Goal: Task Accomplishment & Management: Complete application form

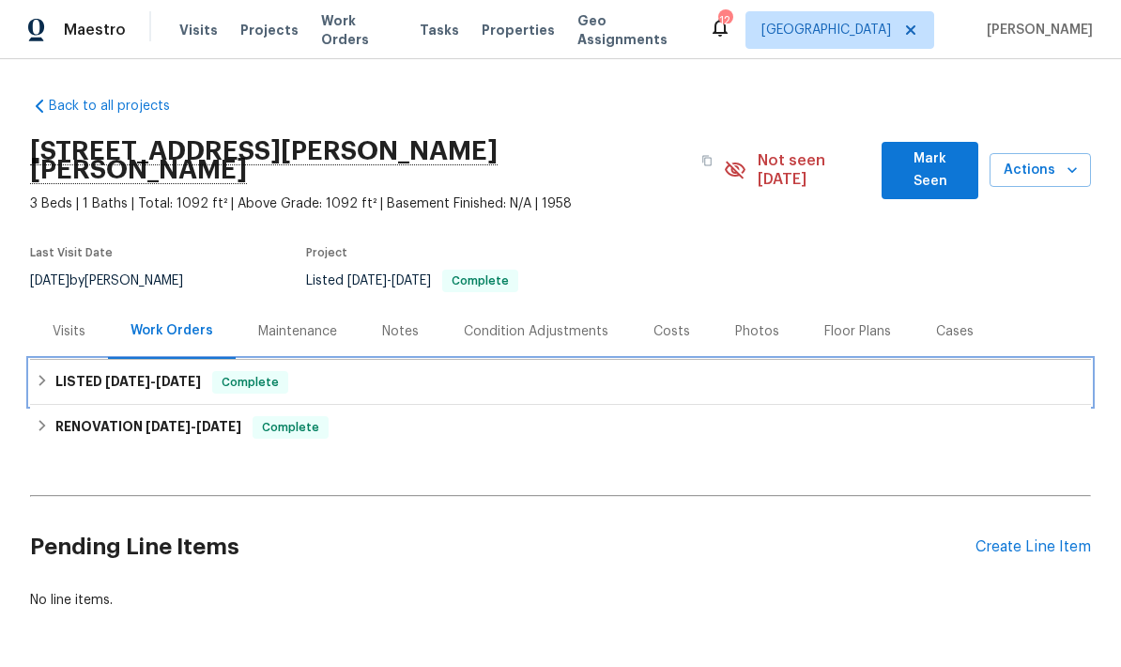
click at [41, 372] on div "LISTED [DATE] - [DATE] Complete" at bounding box center [561, 382] width 1050 height 23
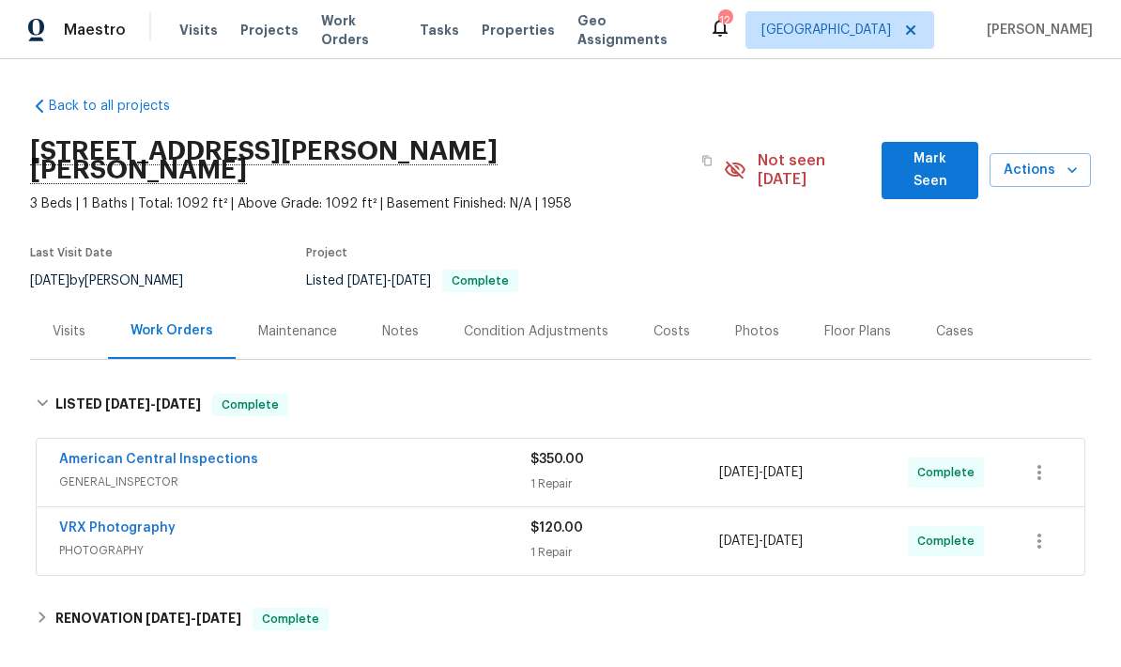
click at [165, 453] on link "American Central Inspections" at bounding box center [158, 459] width 199 height 13
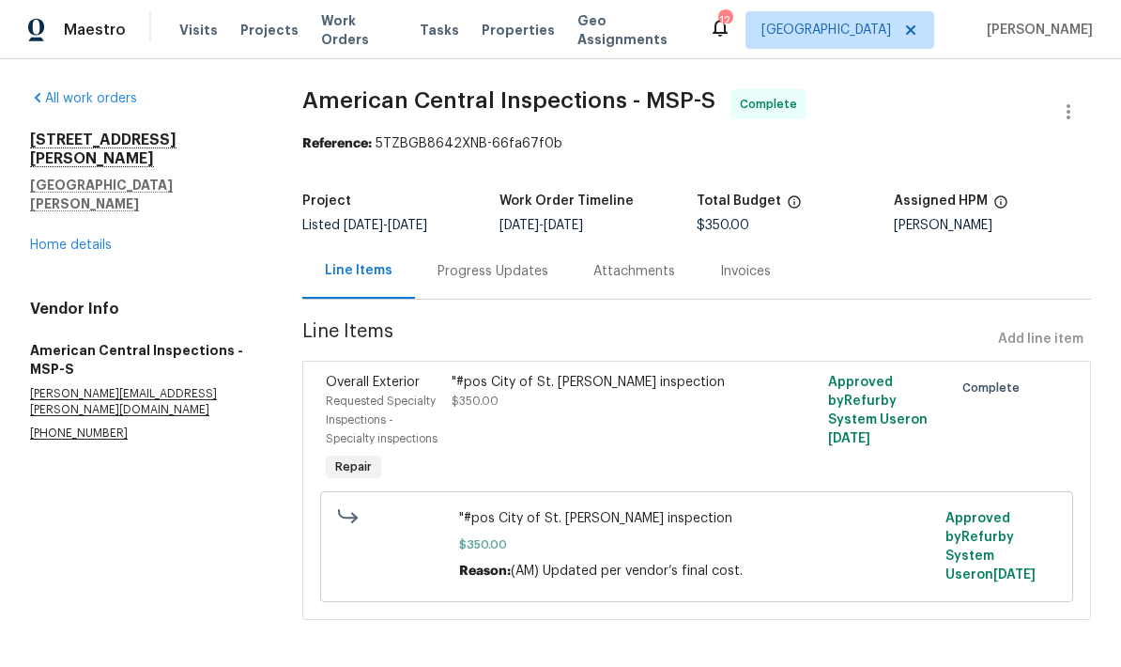
click at [471, 289] on div "Progress Updates" at bounding box center [493, 270] width 156 height 55
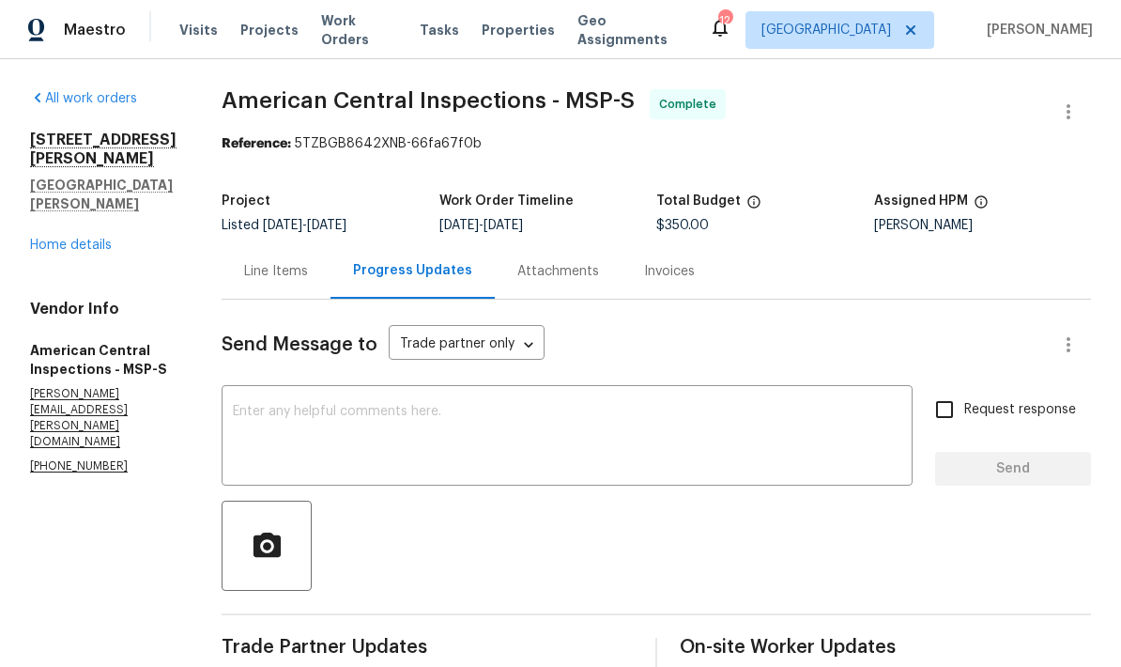
click at [261, 243] on div "Line Items" at bounding box center [276, 270] width 109 height 55
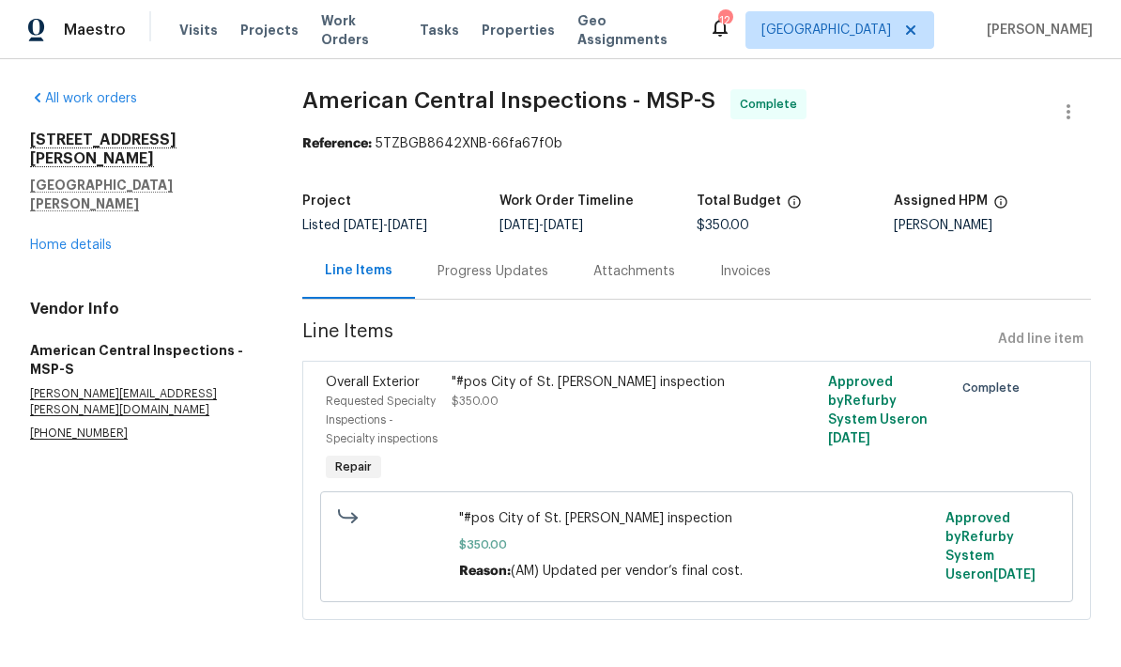
scroll to position [8, 0]
click at [72, 239] on link "Home details" at bounding box center [71, 245] width 82 height 13
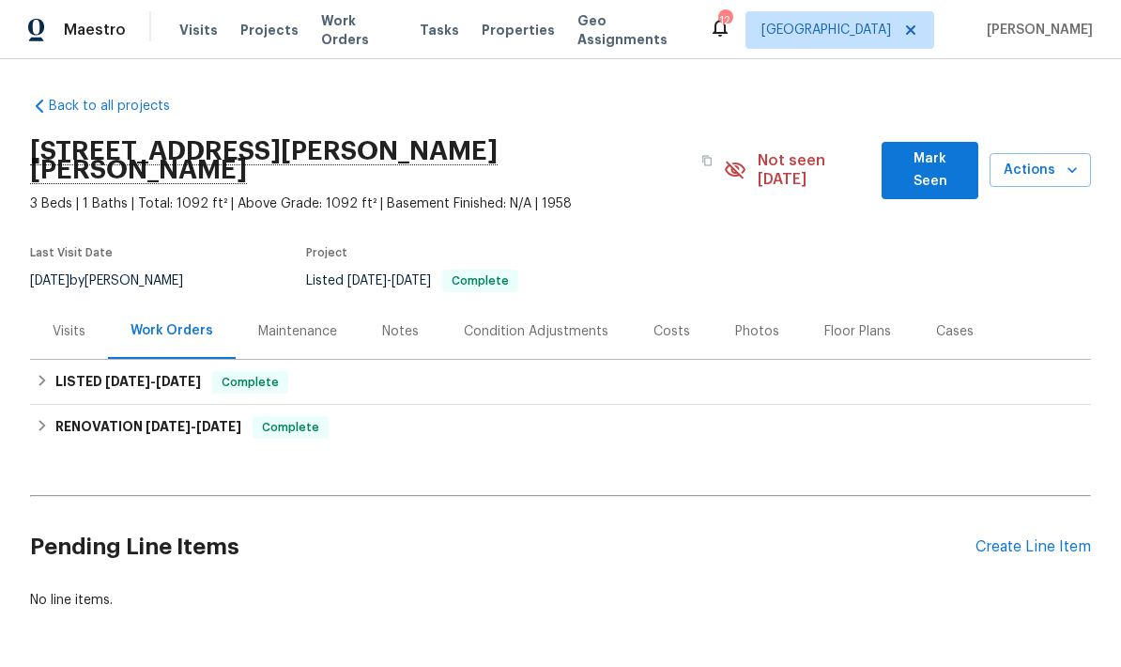
click at [1051, 538] on div "Create Line Item" at bounding box center [1034, 547] width 116 height 18
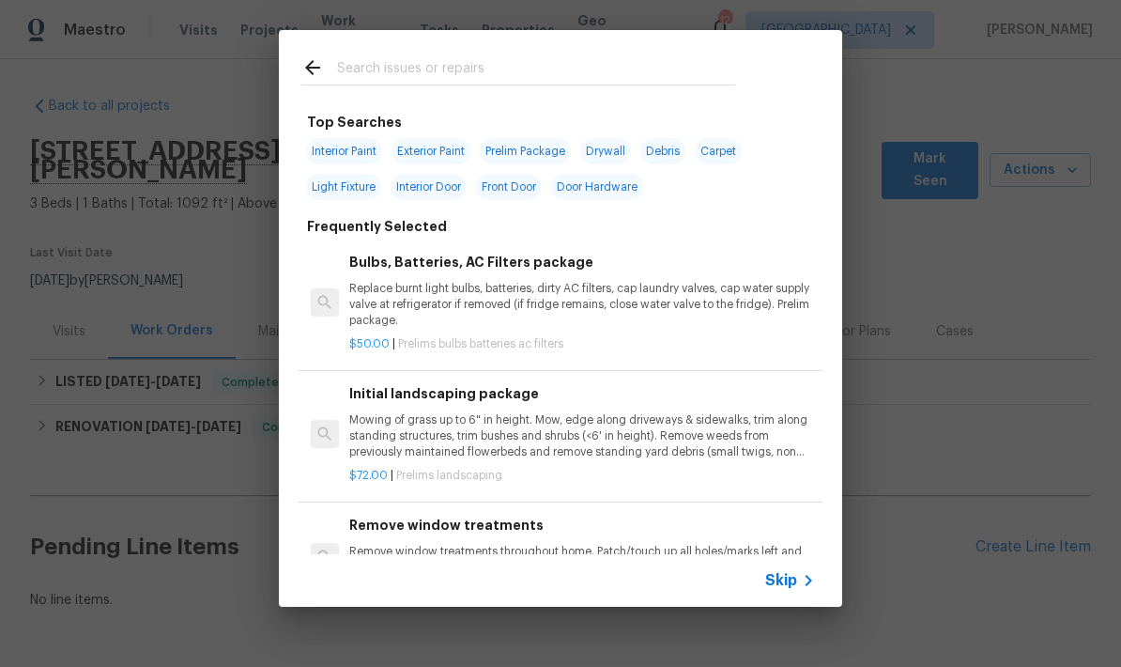
click at [360, 70] on input "text" at bounding box center [536, 70] width 398 height 28
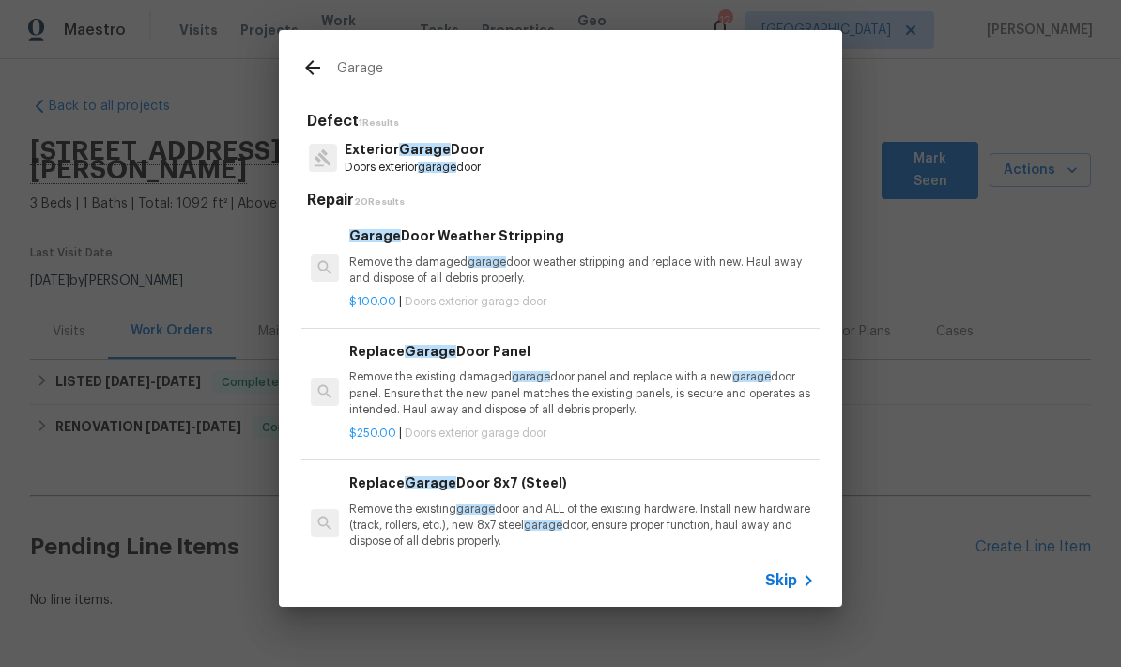
type input "Garage"
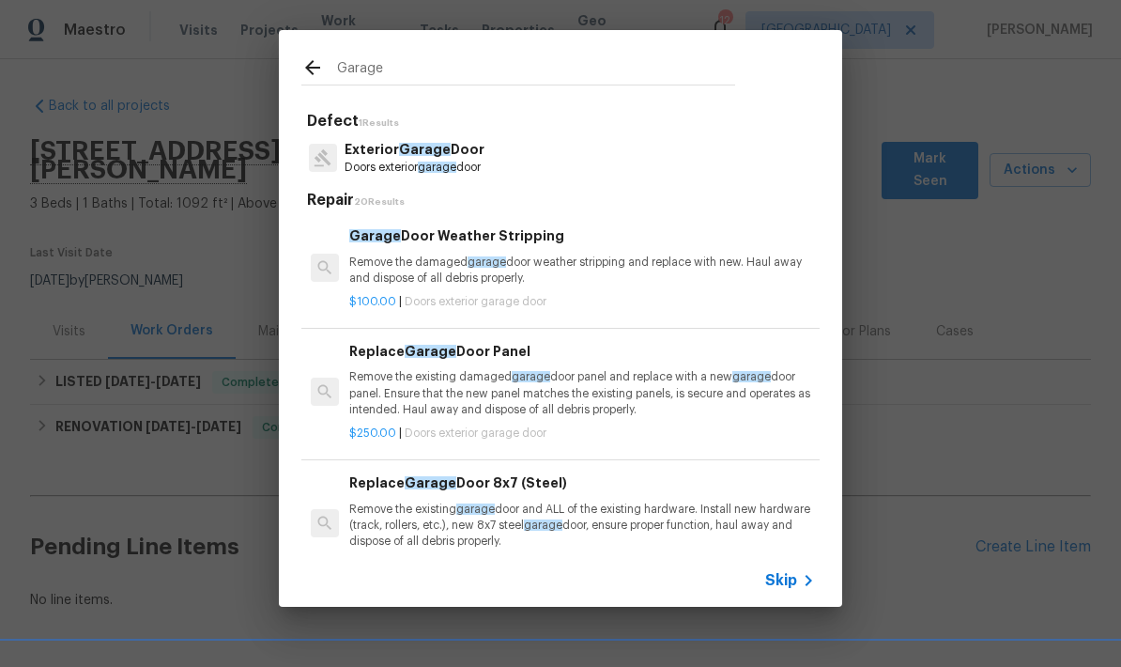
click at [536, 172] on div "Exterior Garage Door Doors exterior garage door" at bounding box center [561, 157] width 518 height 51
click at [507, 155] on div "Exterior Garage Door Doors exterior garage door" at bounding box center [561, 157] width 518 height 51
click at [485, 148] on p "Exterior Garage Door" at bounding box center [415, 150] width 140 height 20
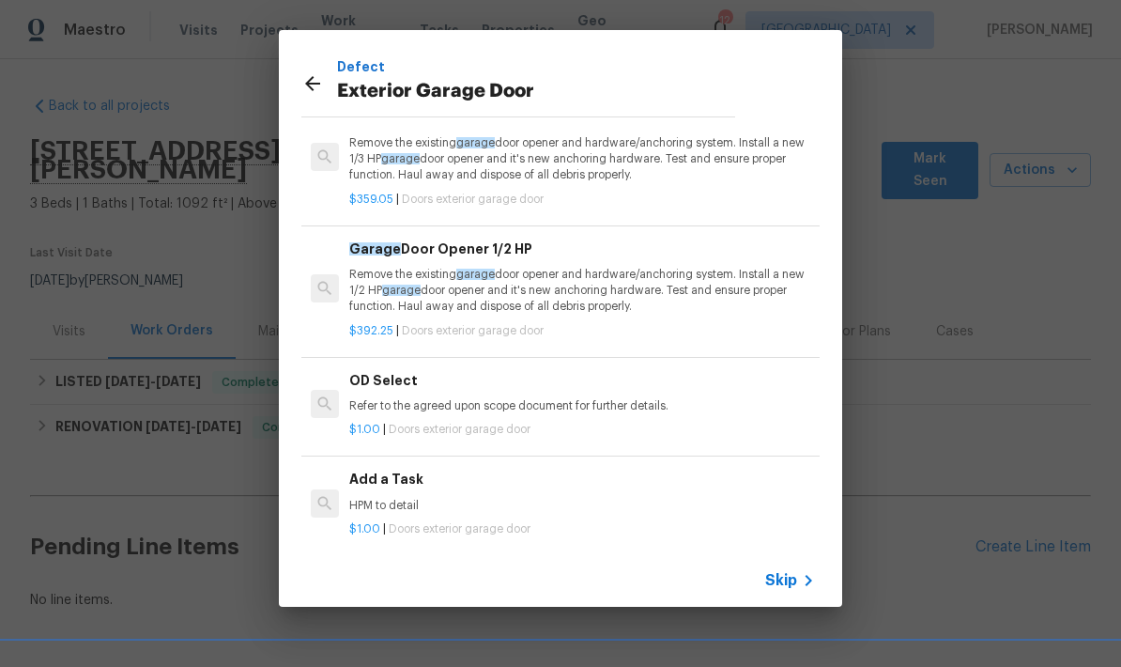
scroll to position [94, 0]
click at [408, 514] on div "$1.00 | Doors exterior garage door" at bounding box center [582, 525] width 466 height 23
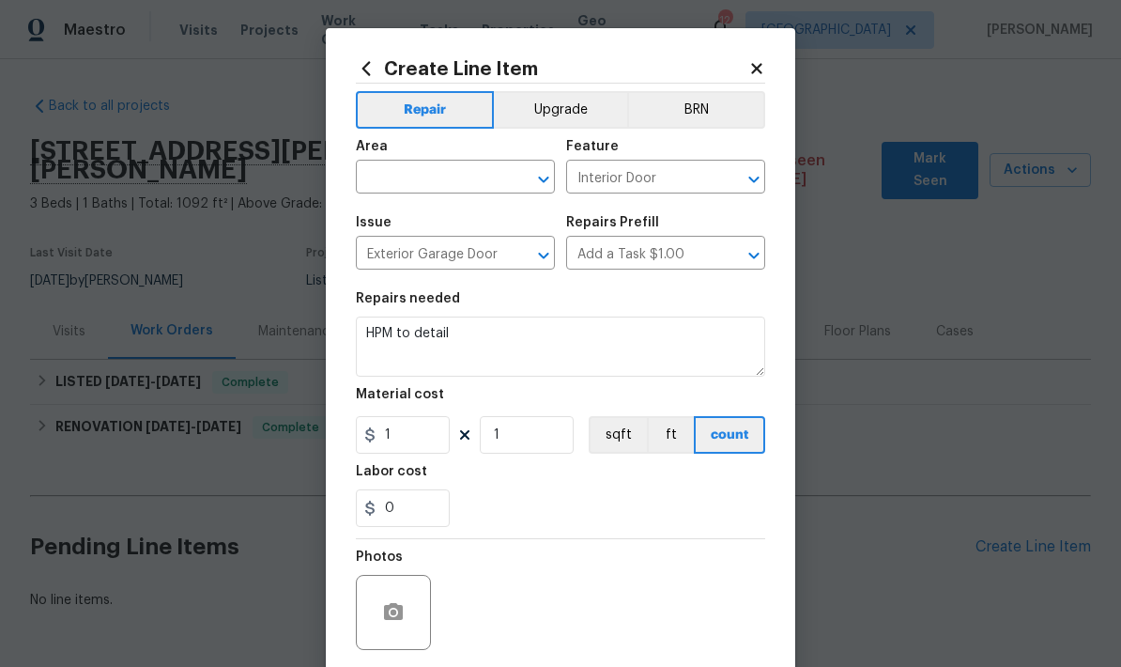
click at [474, 175] on input "text" at bounding box center [429, 178] width 147 height 29
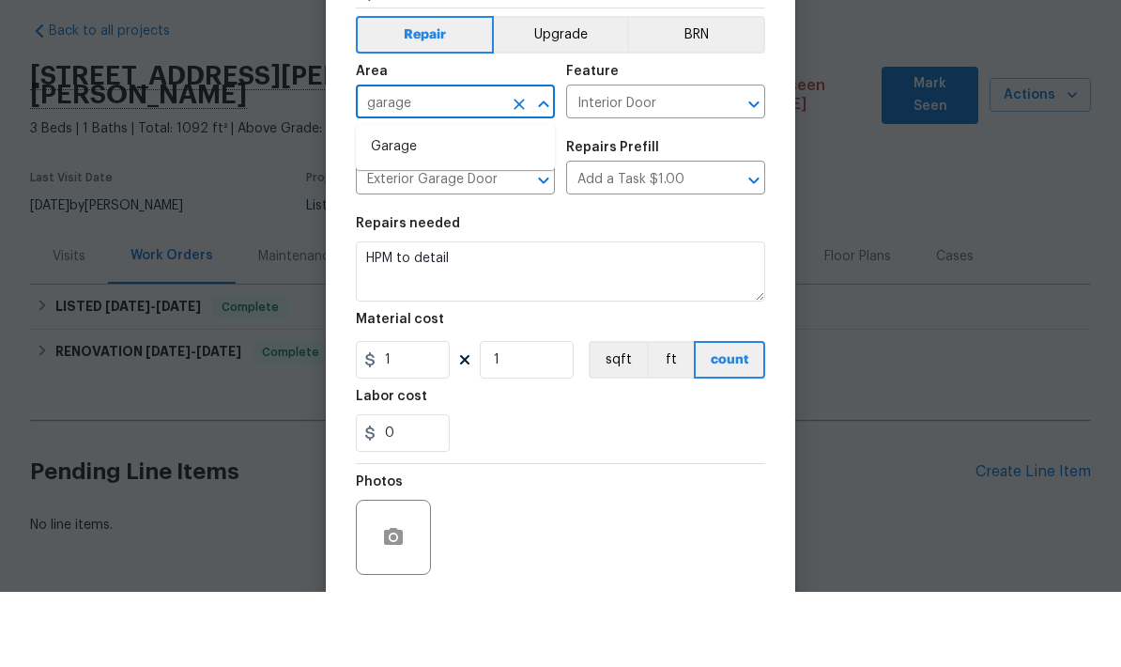
click at [439, 207] on li "Garage" at bounding box center [455, 222] width 199 height 31
type input "Garage"
click at [439, 131] on span "Area Garage ​" at bounding box center [455, 167] width 199 height 76
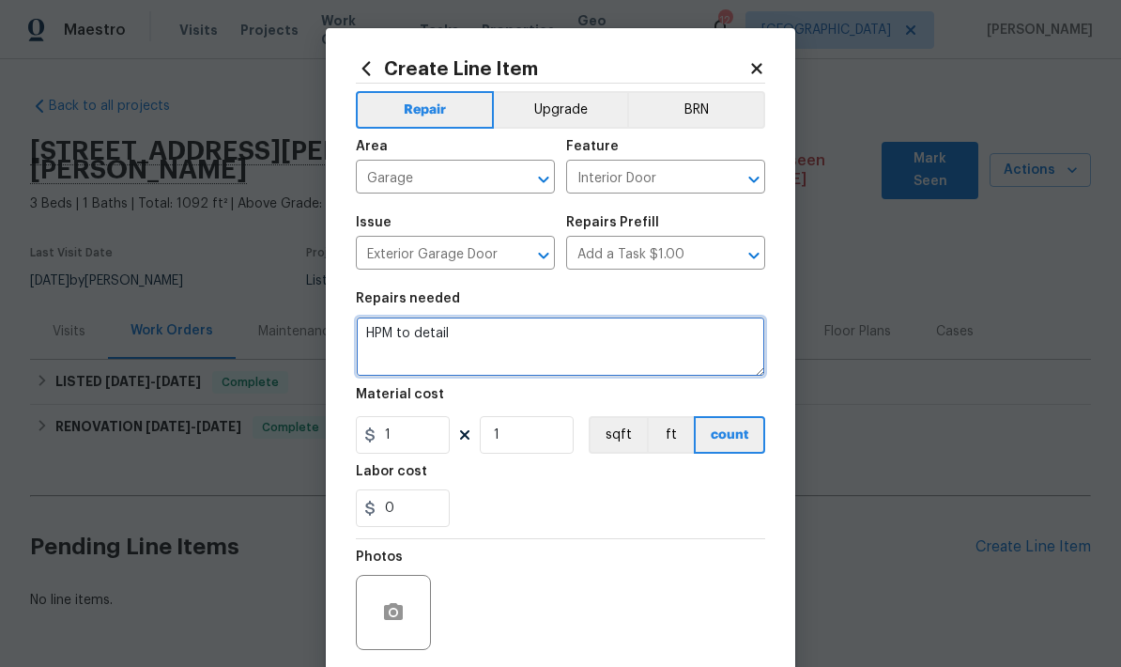
click at [512, 353] on textarea "HPM to detail" at bounding box center [561, 347] width 410 height 60
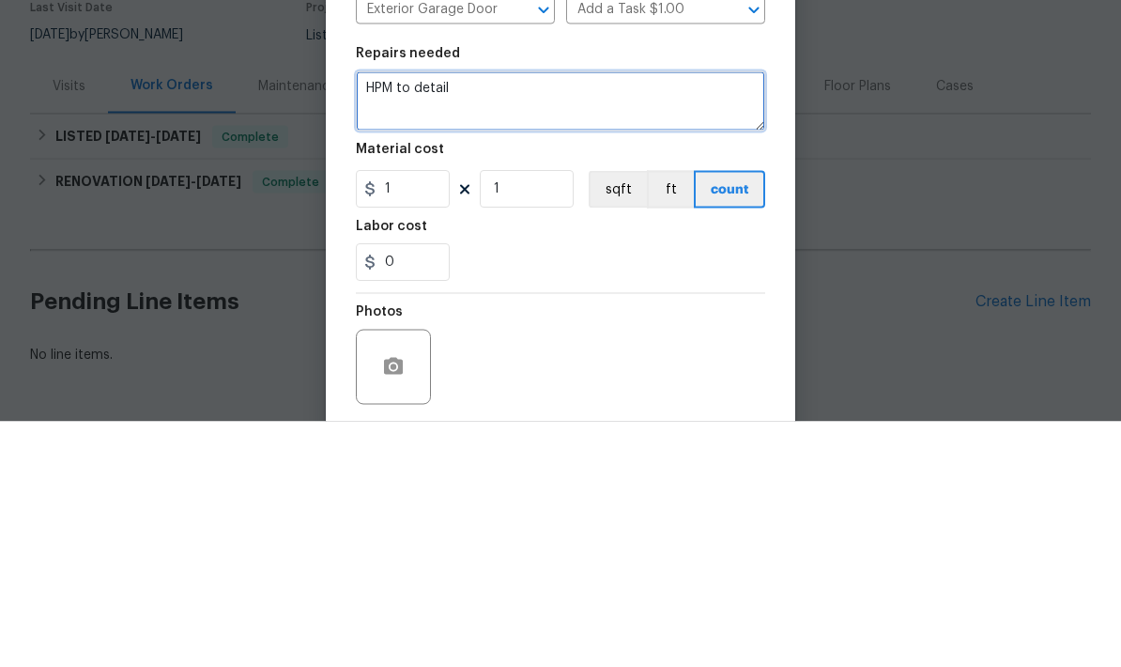
click at [425, 317] on textarea "HPM to detail" at bounding box center [561, 347] width 410 height 60
click at [433, 317] on textarea "HPM to detail" at bounding box center [561, 347] width 410 height 60
click at [635, 317] on textarea "Garage door not working properly. Please sssess a" at bounding box center [561, 347] width 410 height 60
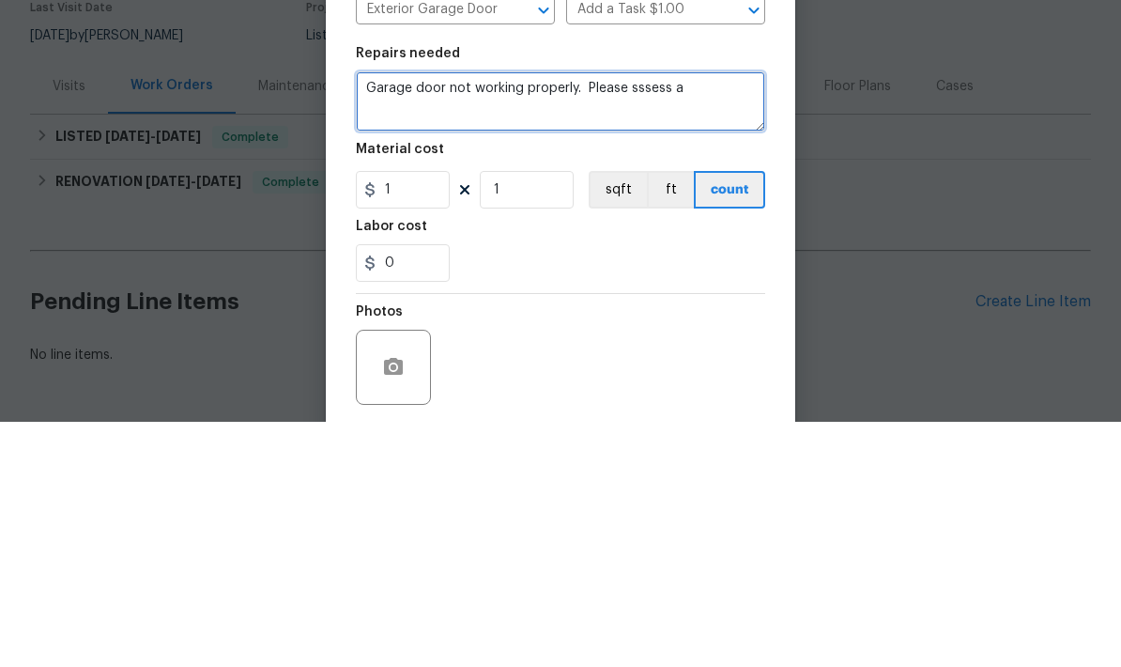
click at [651, 317] on textarea "Garage door not working properly. Please sssess a" at bounding box center [561, 347] width 410 height 60
click at [656, 317] on textarea "Garage door not working properly. Please sssess a" at bounding box center [561, 347] width 410 height 60
click at [655, 317] on textarea "Garage door not working properly. Please sssess a" at bounding box center [561, 347] width 410 height 60
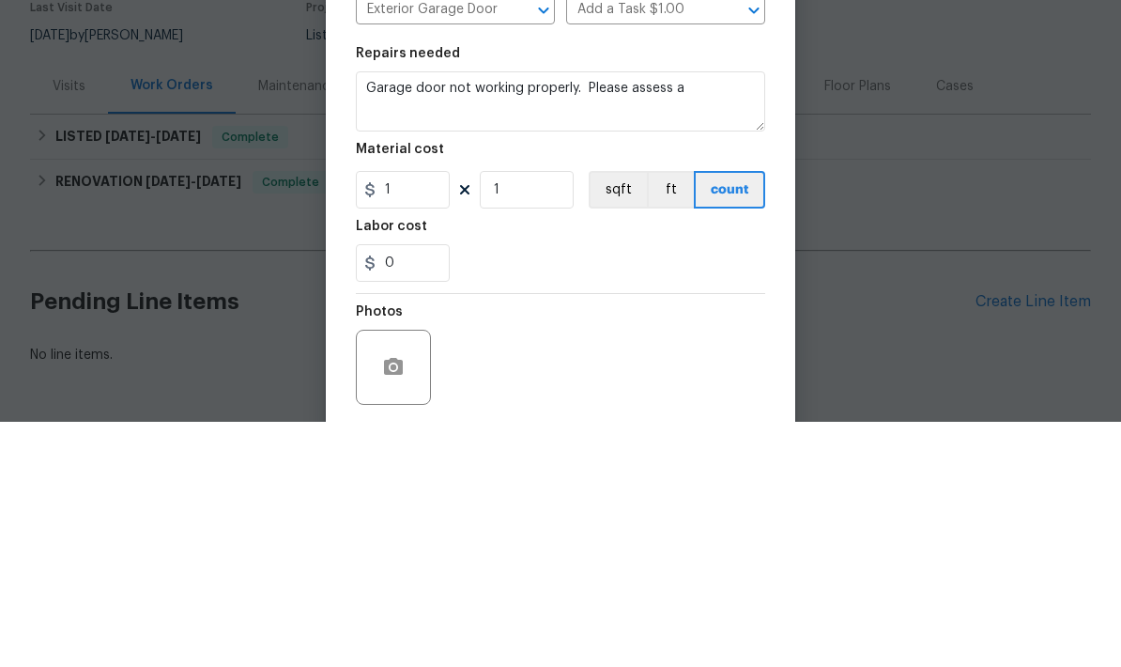
click at [735, 292] on div "Repairs needed" at bounding box center [561, 304] width 410 height 24
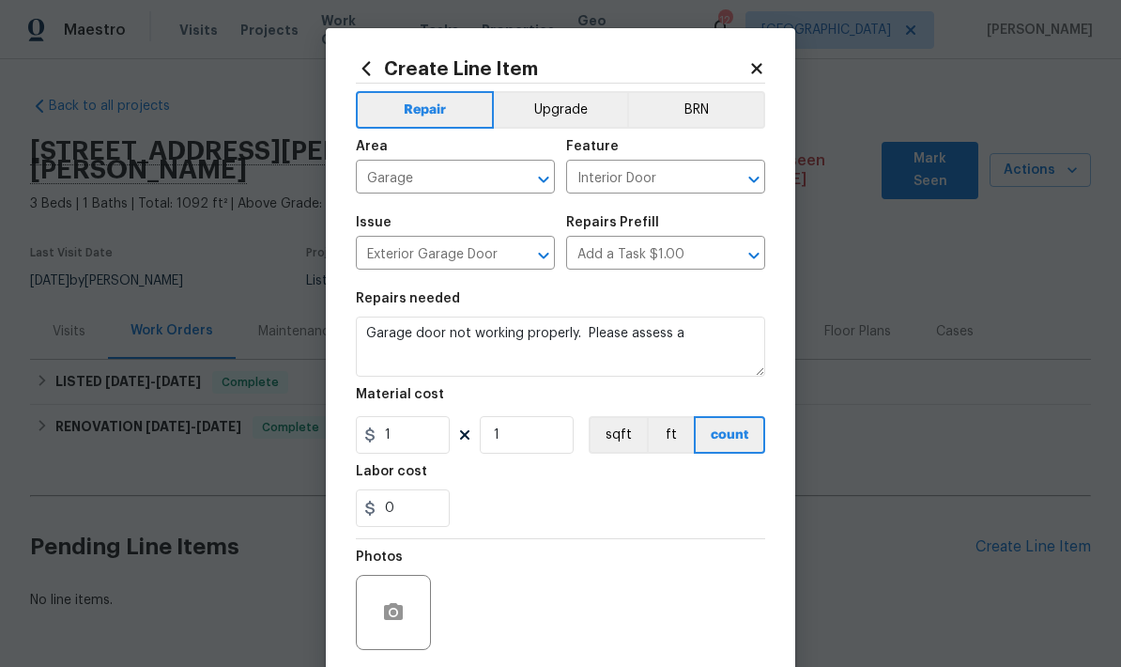
click at [717, 334] on textarea "Garage door not working properly. Please assess a" at bounding box center [561, 347] width 410 height 60
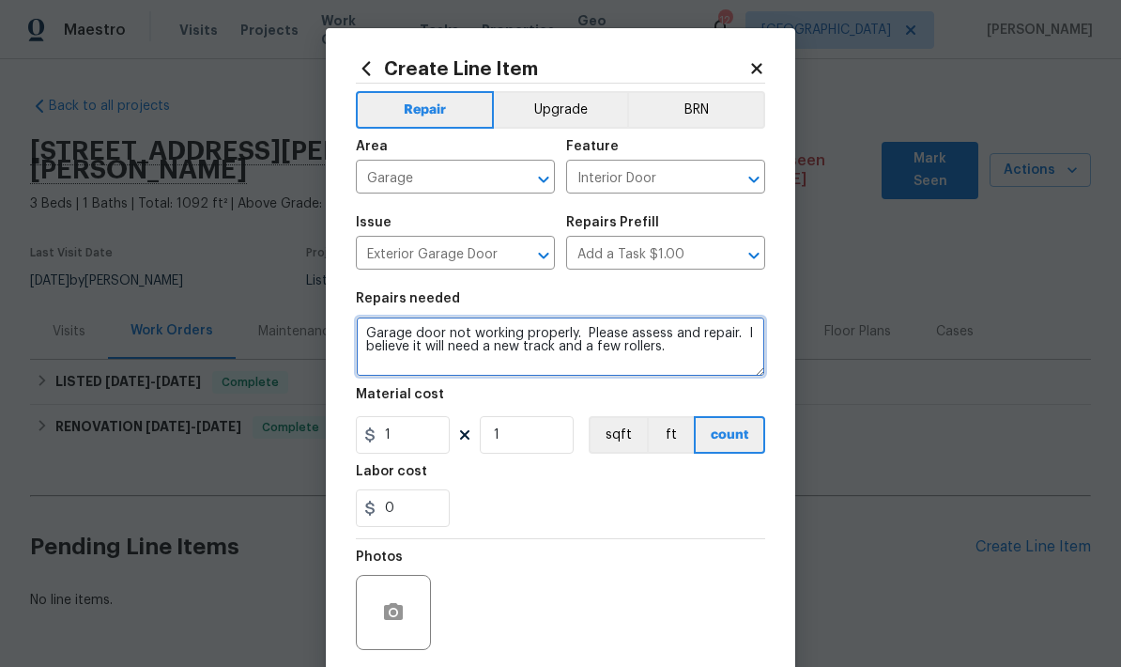
type textarea "Garage door not working properly. Please assess and repair. I believe it will n…"
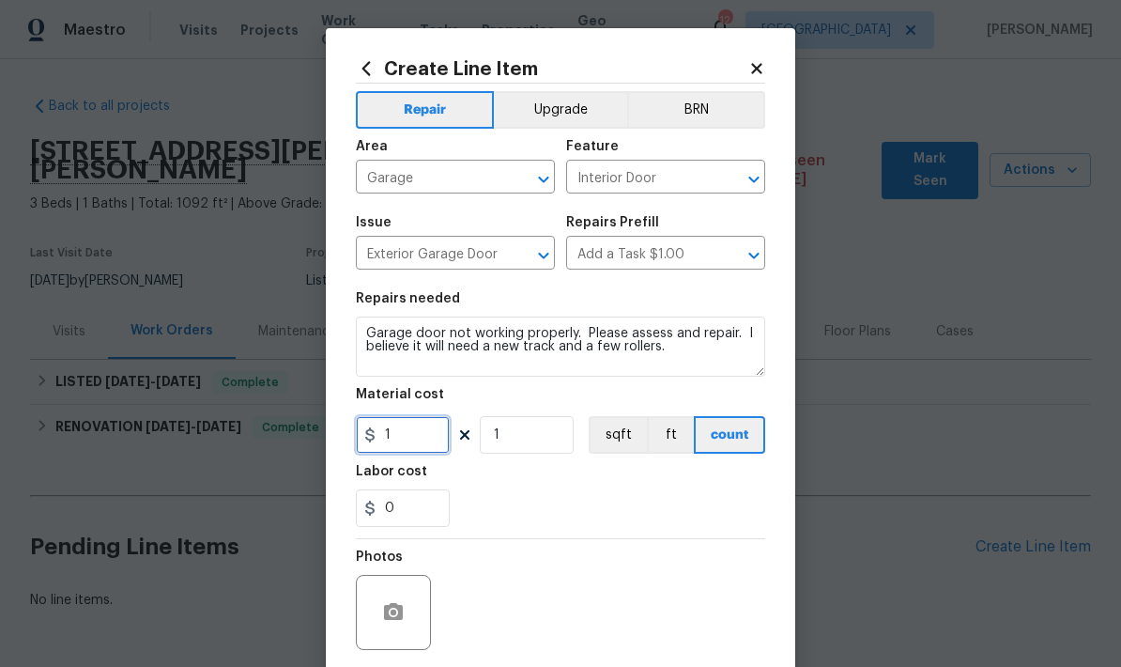
click at [435, 437] on input "1" at bounding box center [403, 435] width 94 height 38
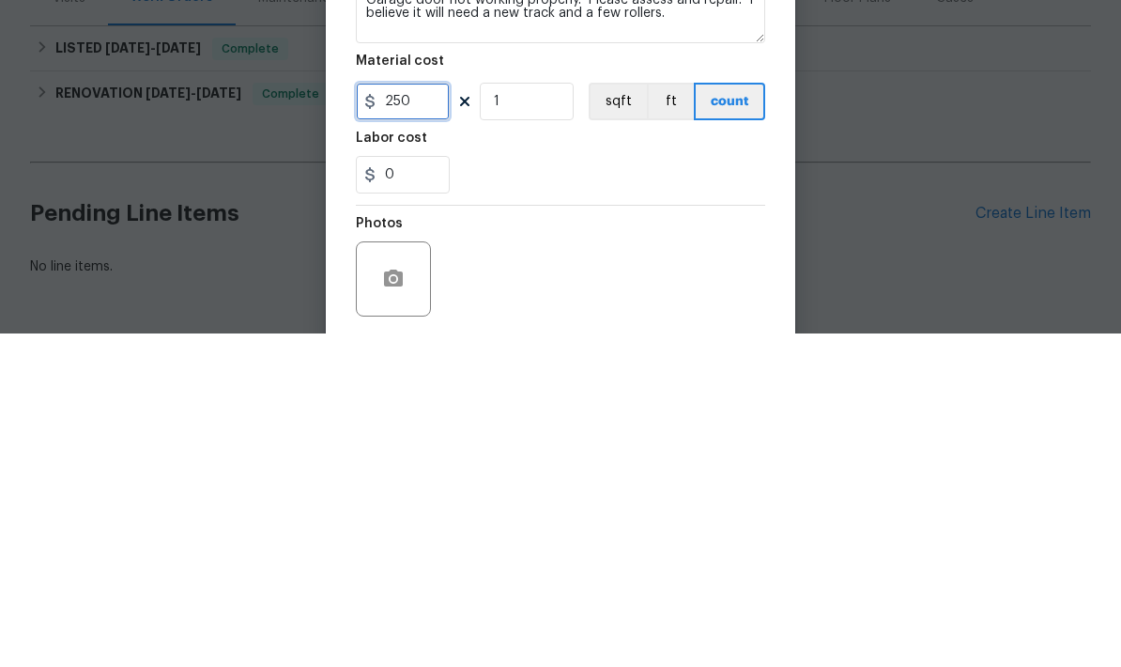
type input "250"
click at [705, 489] on div "0" at bounding box center [561, 508] width 410 height 38
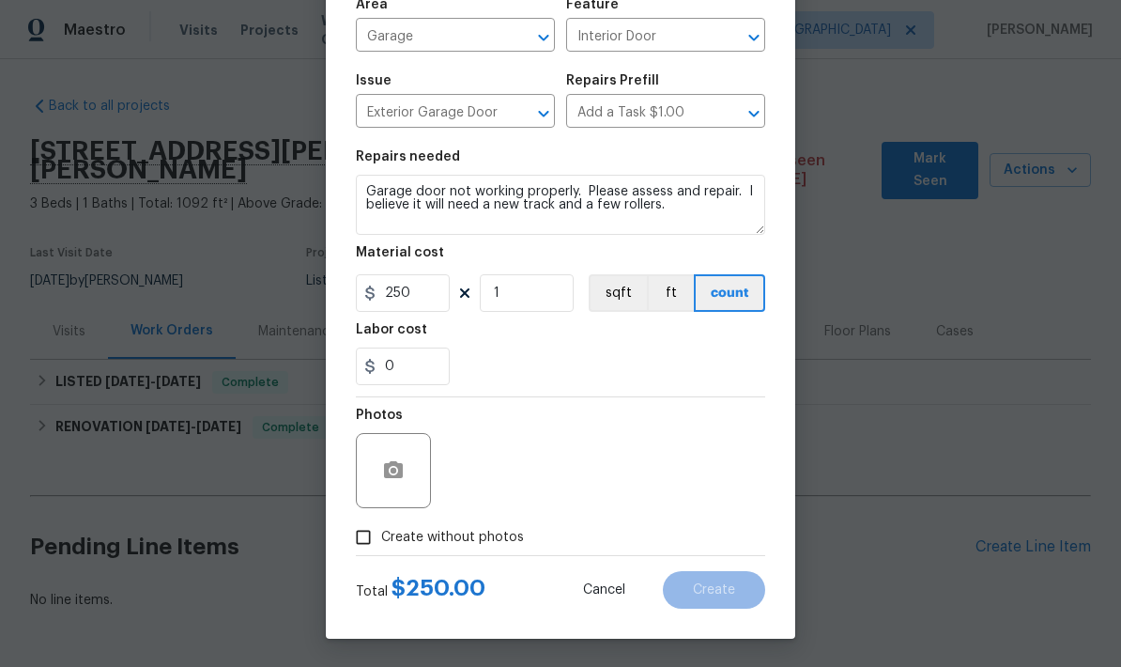
scroll to position [146, 0]
click at [406, 485] on button "button" at bounding box center [393, 470] width 45 height 45
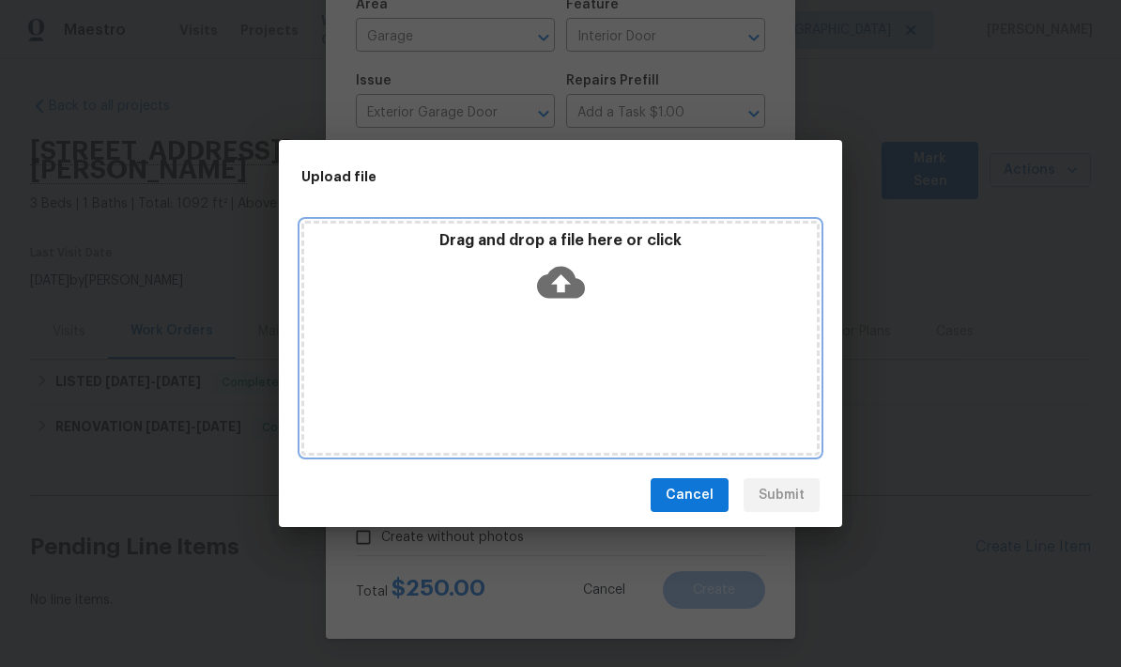
click at [643, 326] on div "Drag and drop a file here or click" at bounding box center [561, 338] width 518 height 235
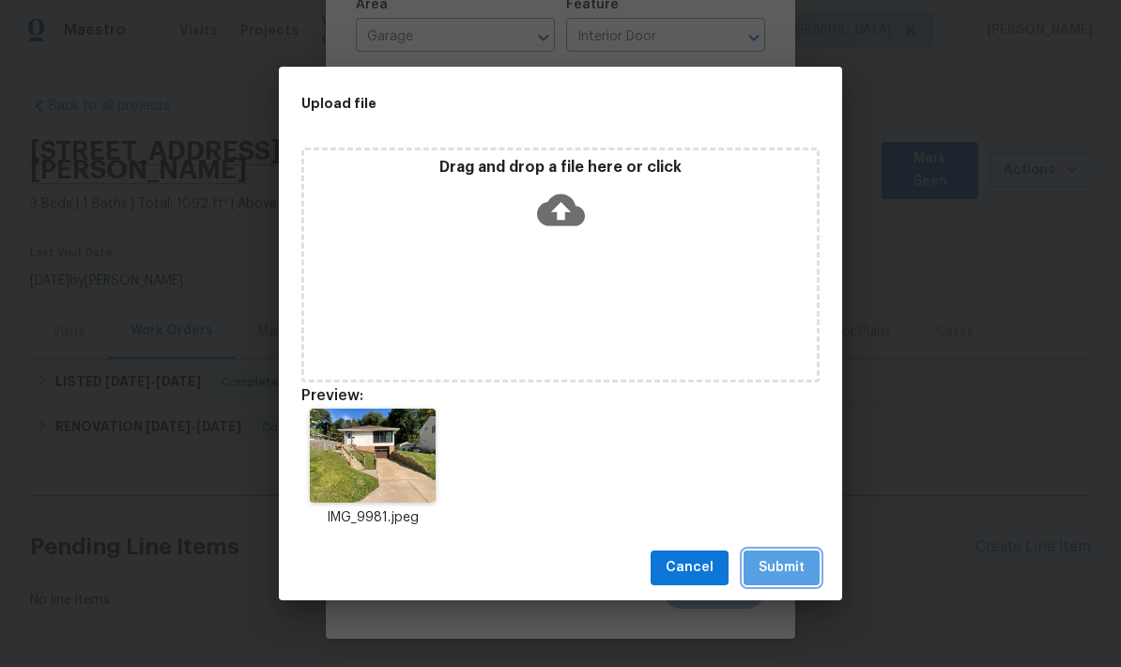
click at [800, 570] on span "Submit" at bounding box center [782, 567] width 46 height 23
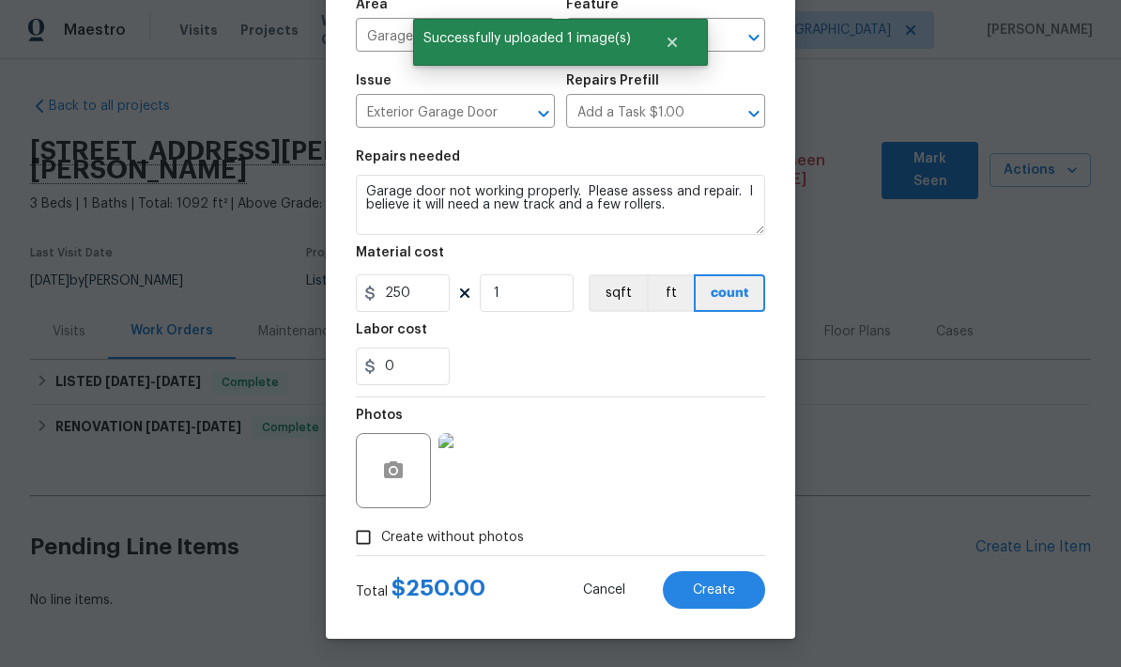
click at [737, 598] on button "Create" at bounding box center [714, 590] width 102 height 38
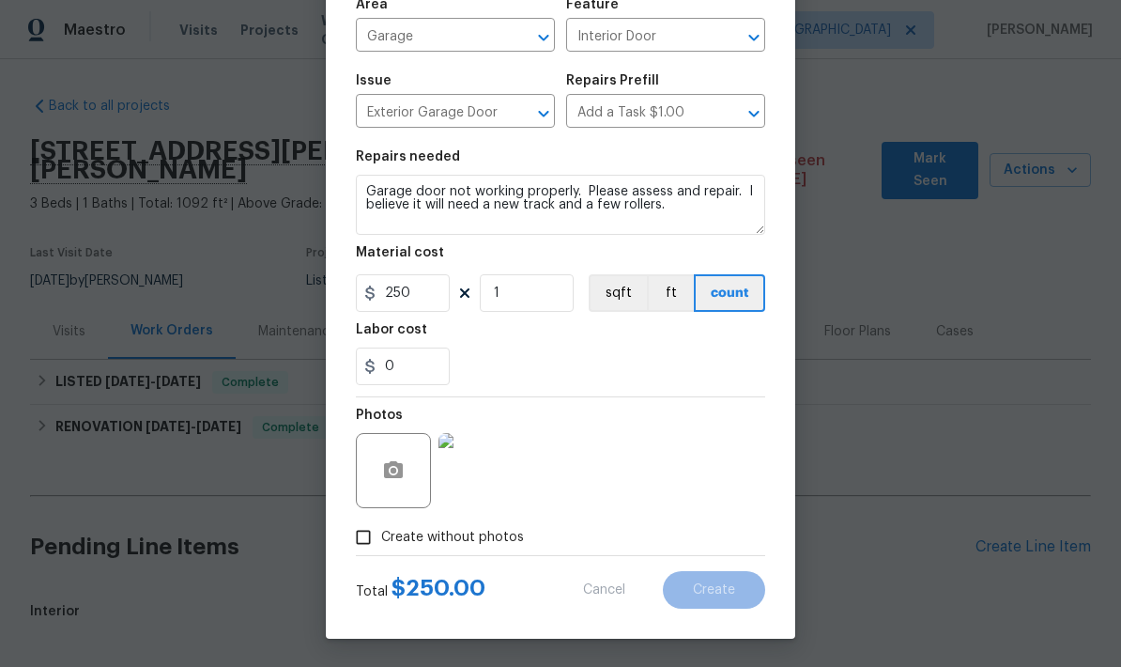
type input "0"
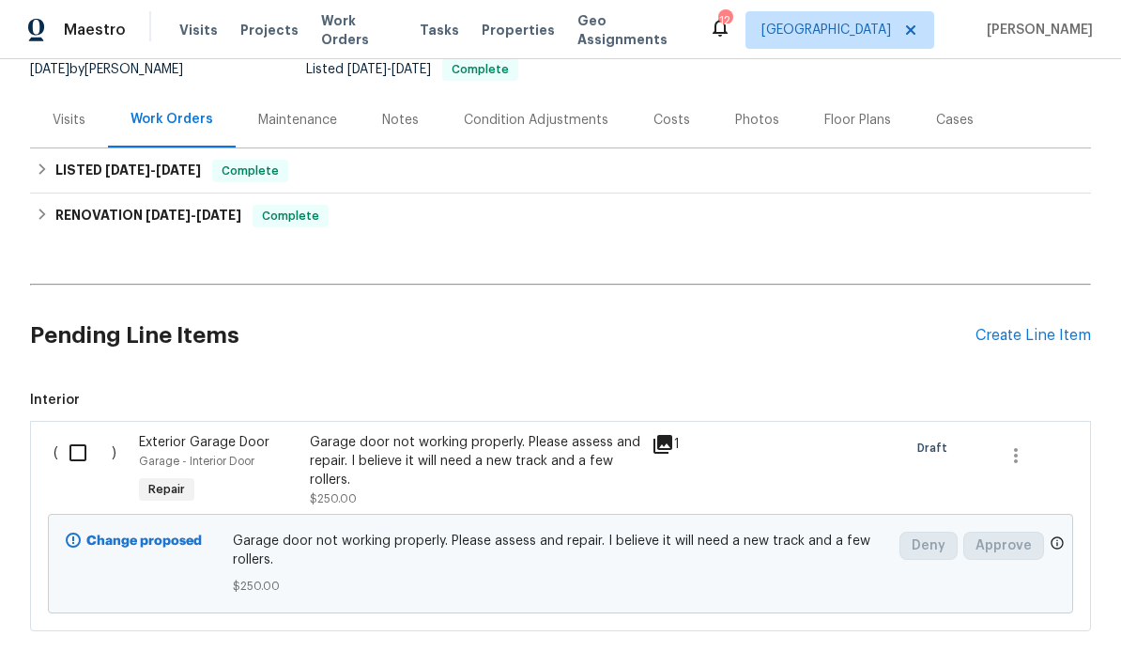
scroll to position [209, 0]
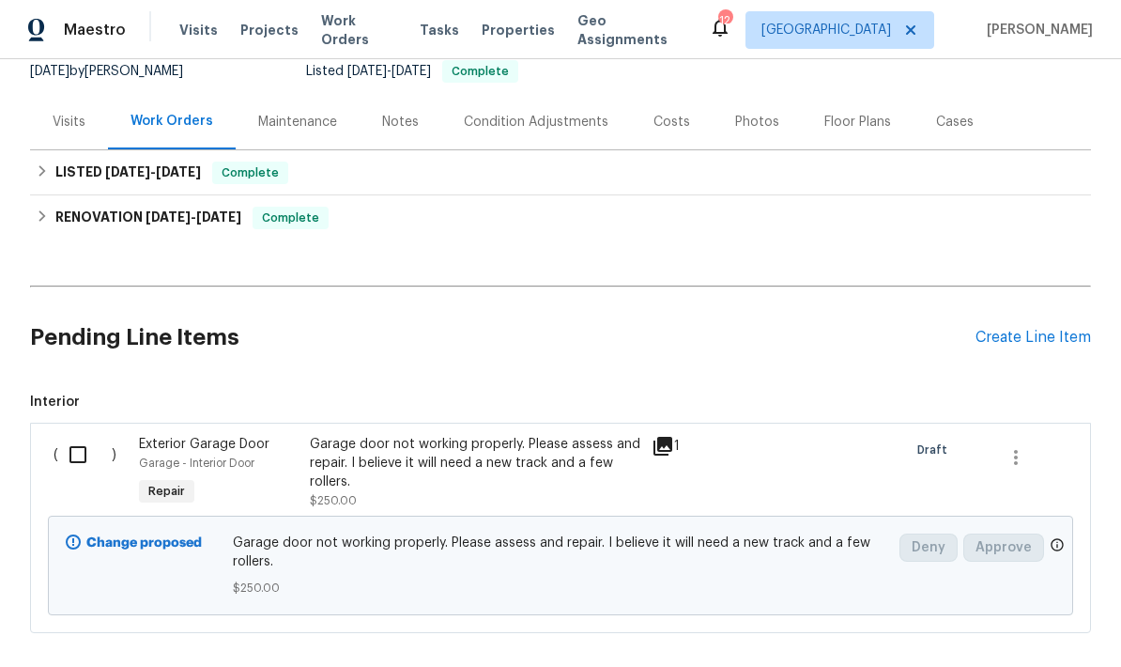
click at [85, 435] on input "checkbox" at bounding box center [85, 454] width 54 height 39
checkbox input "true"
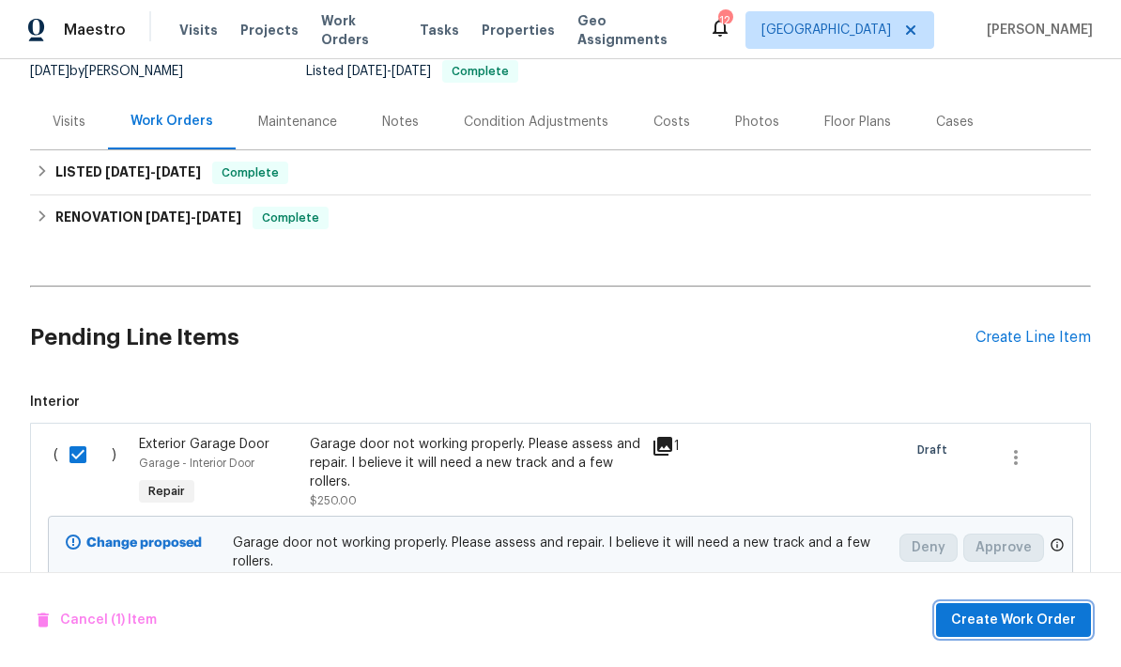
click at [1045, 631] on button "Create Work Order" at bounding box center [1013, 620] width 155 height 35
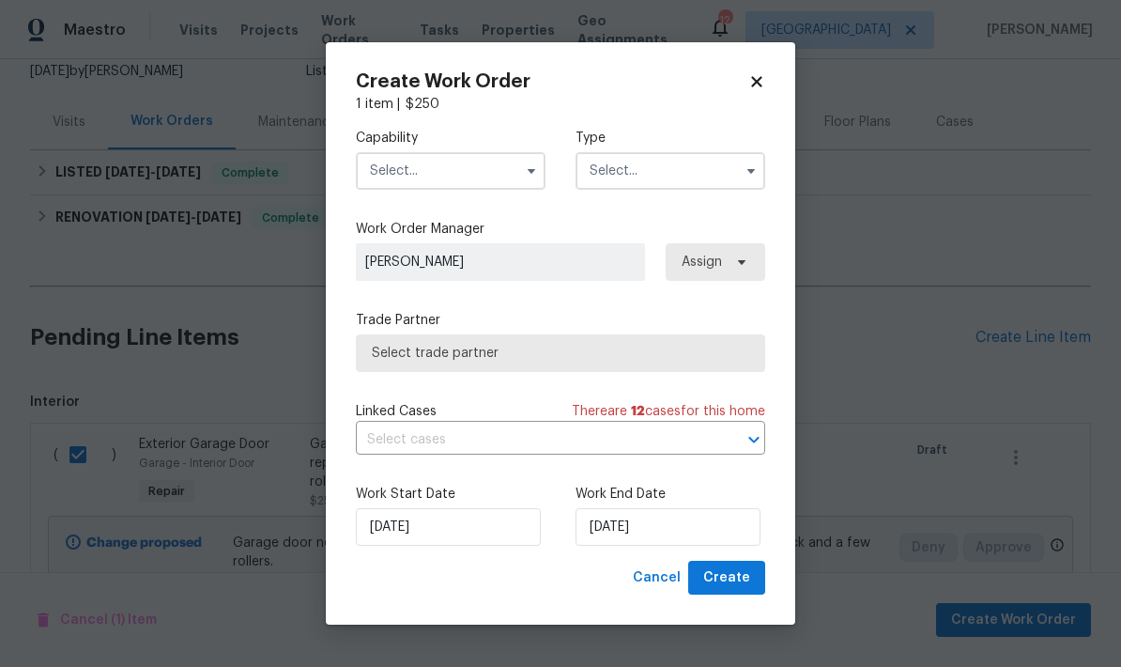
click at [526, 172] on icon "button" at bounding box center [531, 170] width 15 height 15
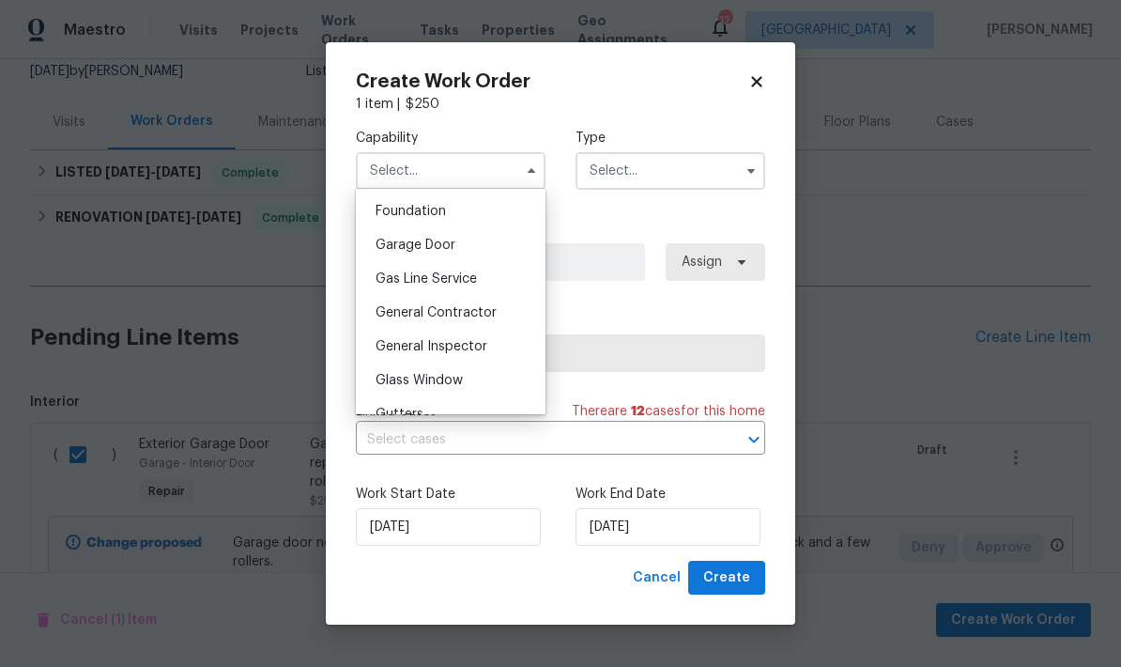
scroll to position [796, 0]
click at [480, 253] on div "Garage Door" at bounding box center [451, 244] width 180 height 34
type input "Garage Door"
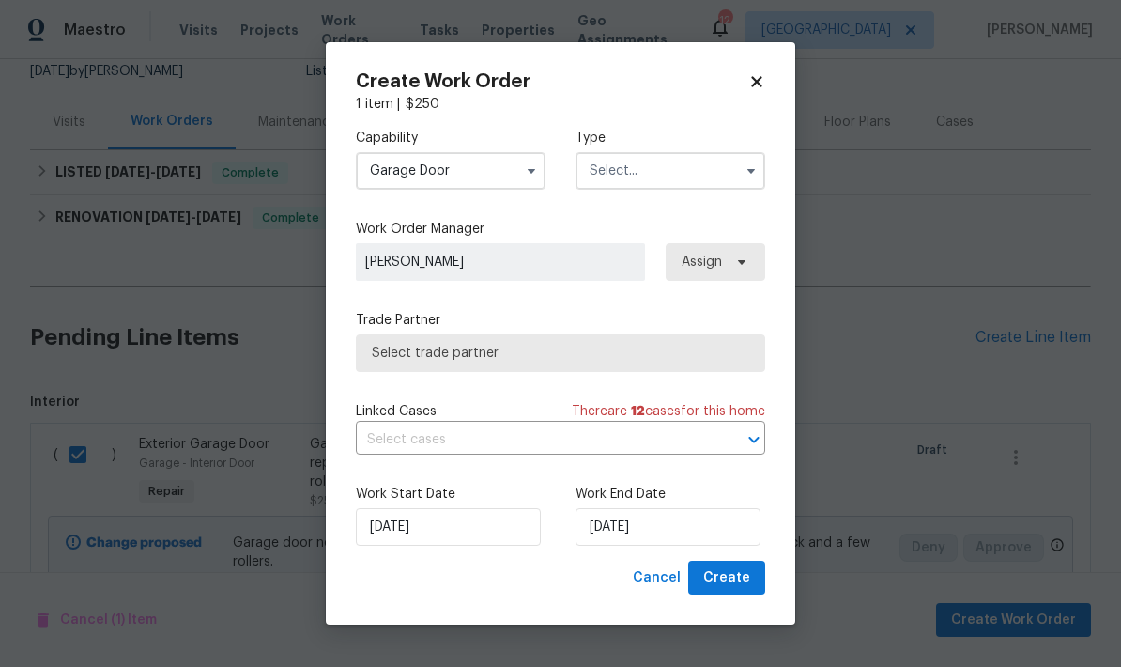
click at [751, 188] on input "text" at bounding box center [671, 171] width 190 height 38
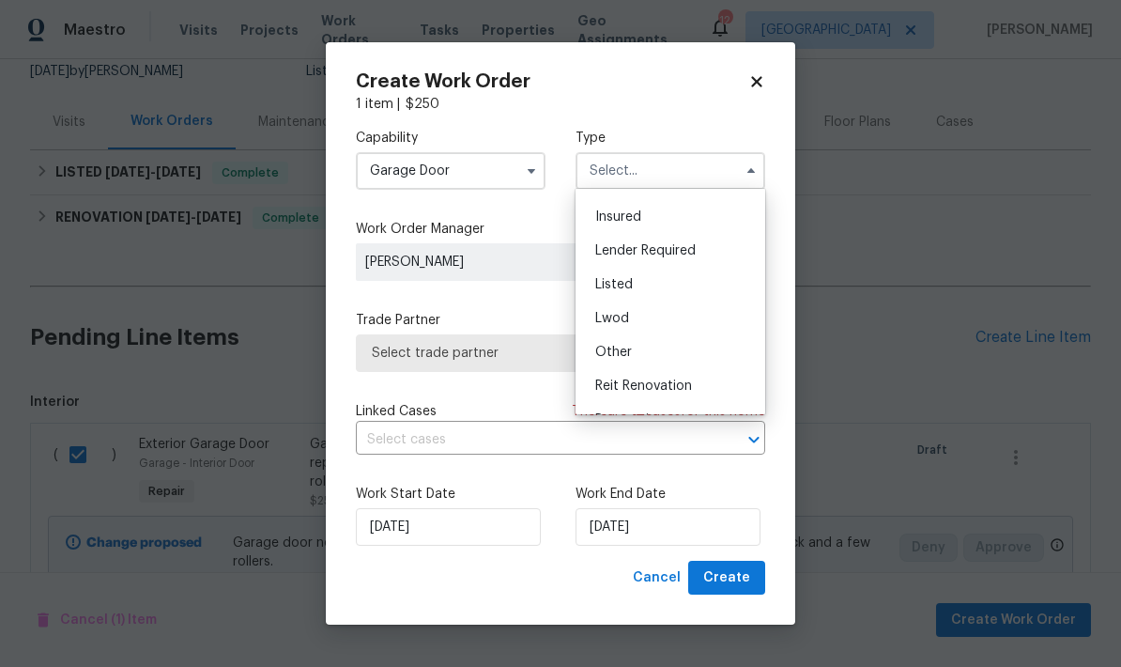
scroll to position [83, 0]
click at [657, 291] on div "Listed" at bounding box center [670, 297] width 180 height 34
type input "Listed"
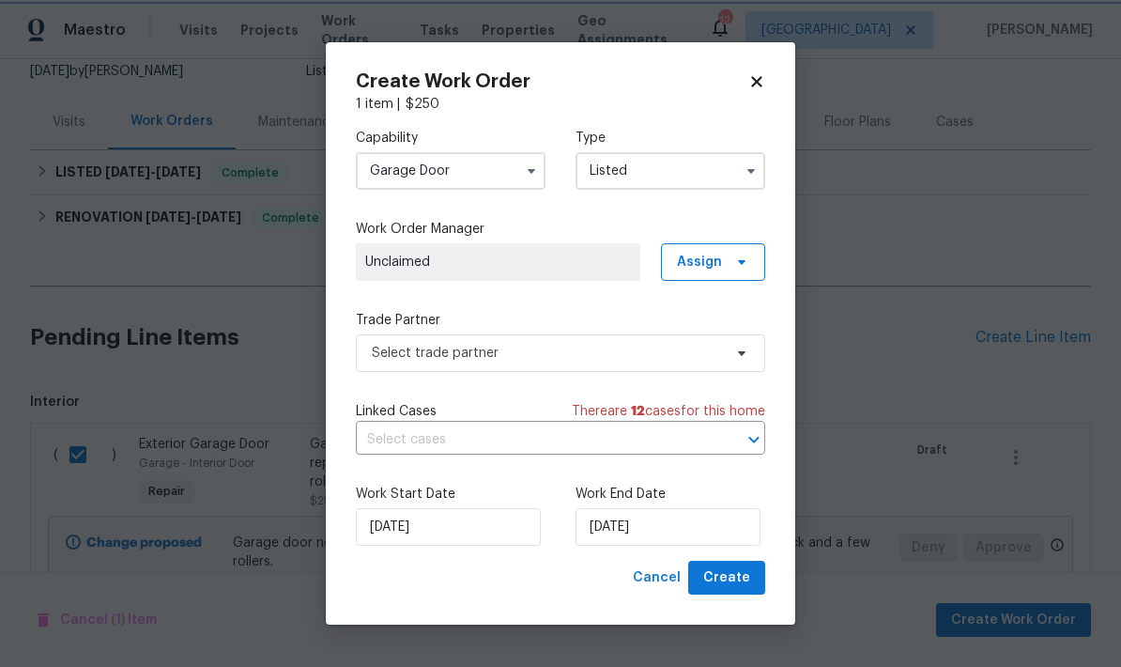
scroll to position [0, 0]
click at [757, 255] on span "Assign" at bounding box center [713, 262] width 104 height 38
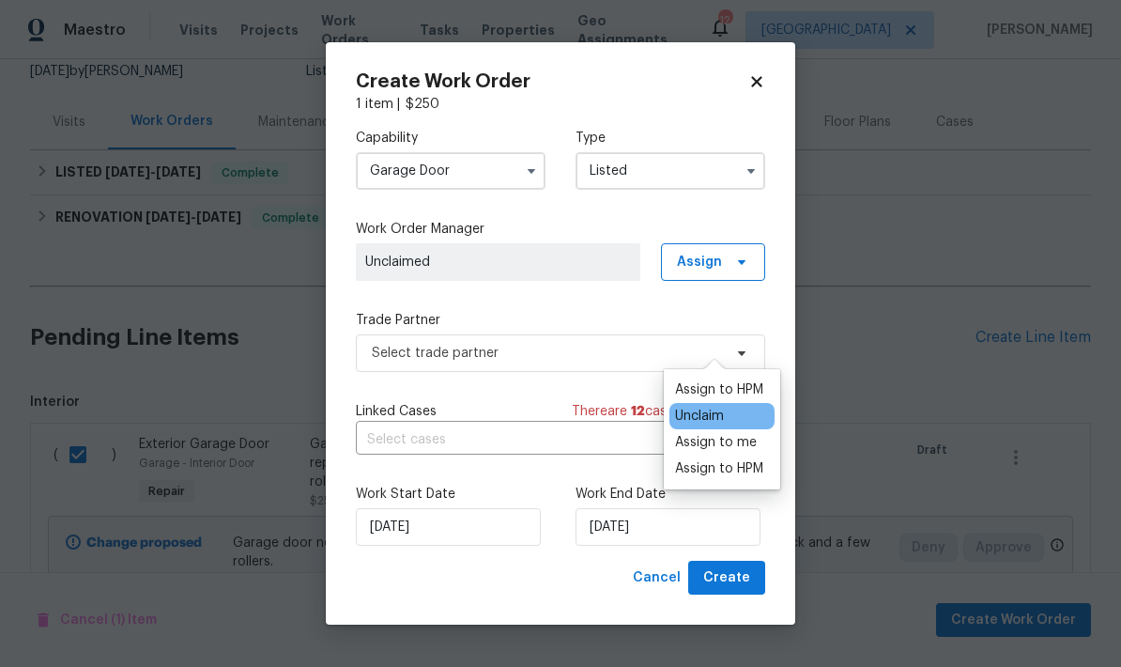
click at [739, 380] on div "Assign to HPM" at bounding box center [719, 389] width 88 height 19
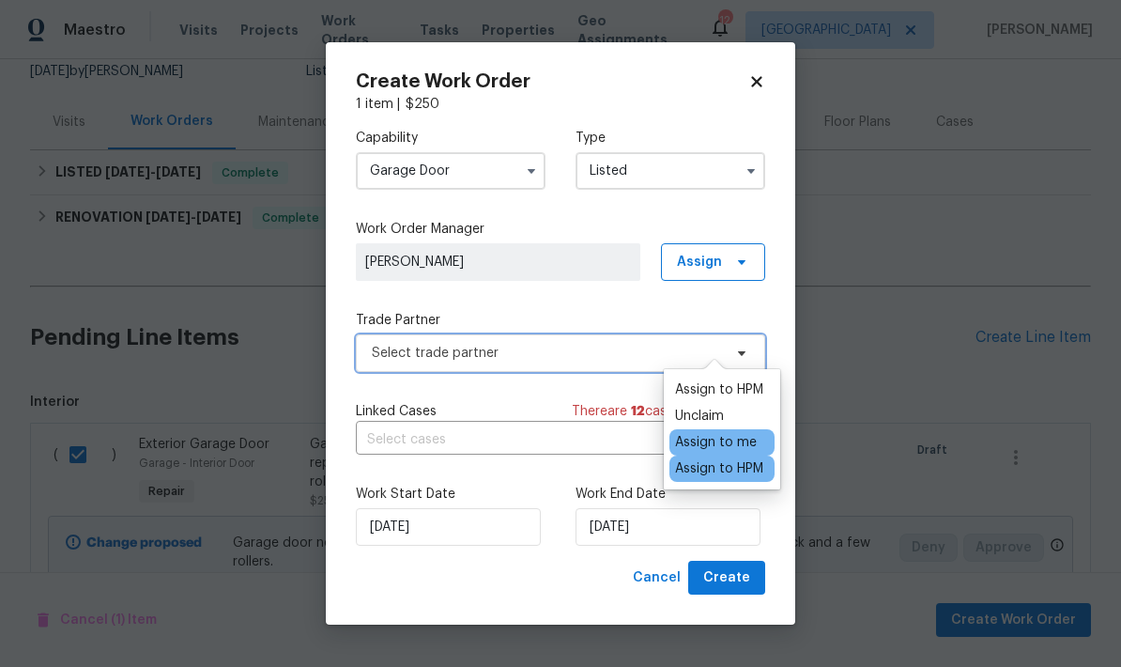
click at [599, 352] on span "Select trade partner" at bounding box center [547, 353] width 350 height 19
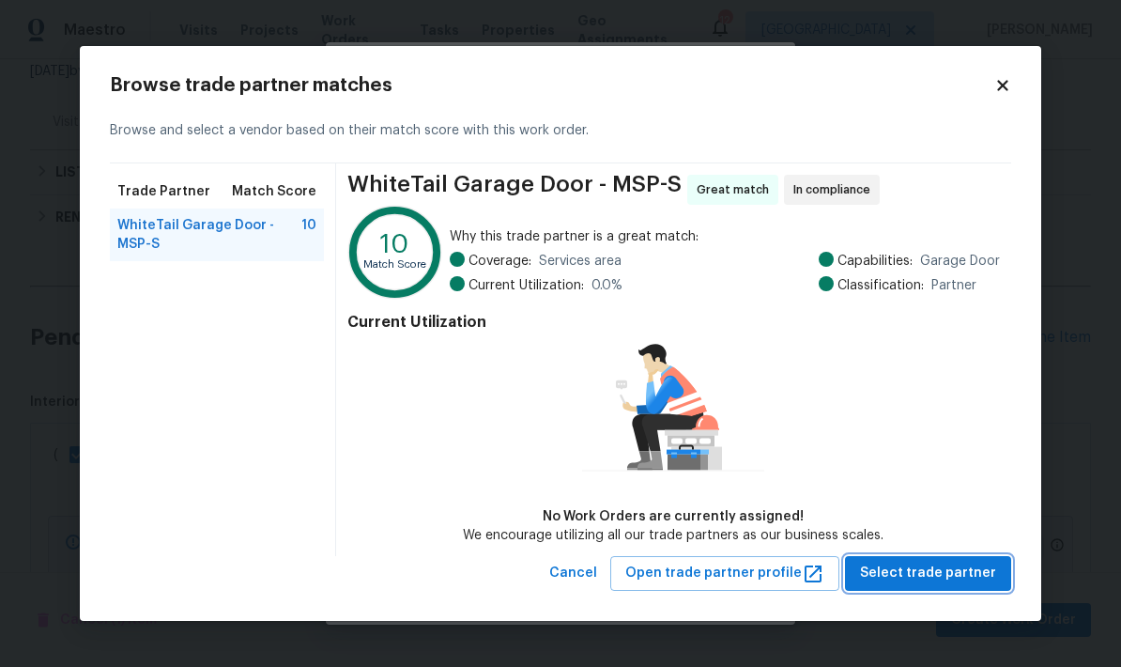
click at [983, 576] on span "Select trade partner" at bounding box center [928, 573] width 136 height 23
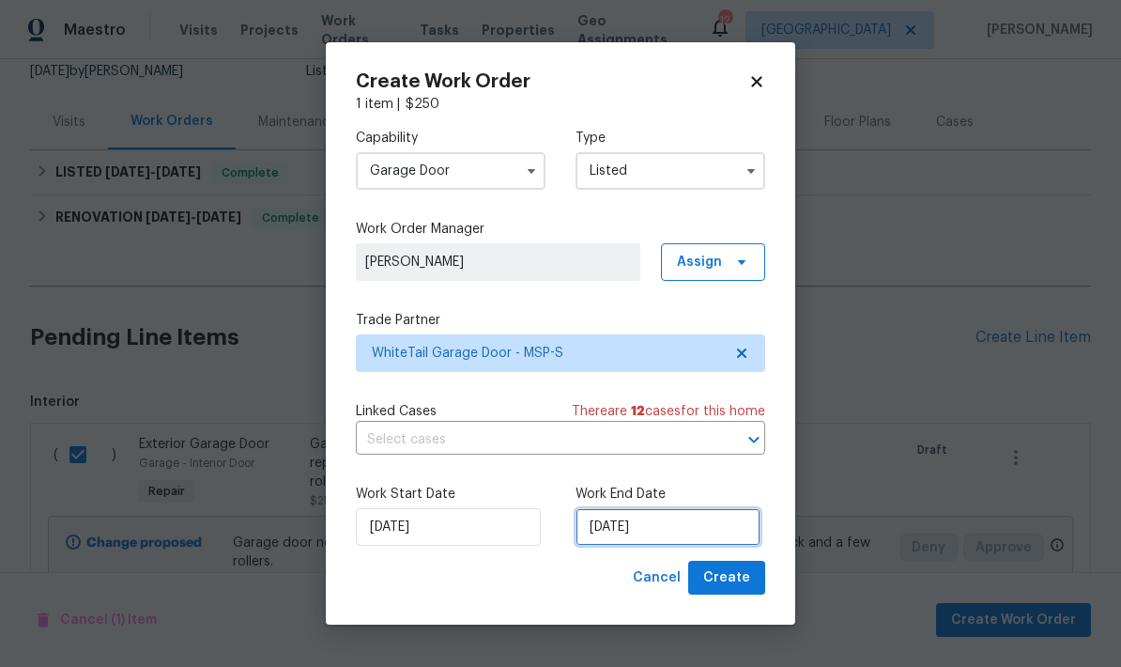
click at [694, 525] on input "[DATE]" at bounding box center [668, 527] width 185 height 38
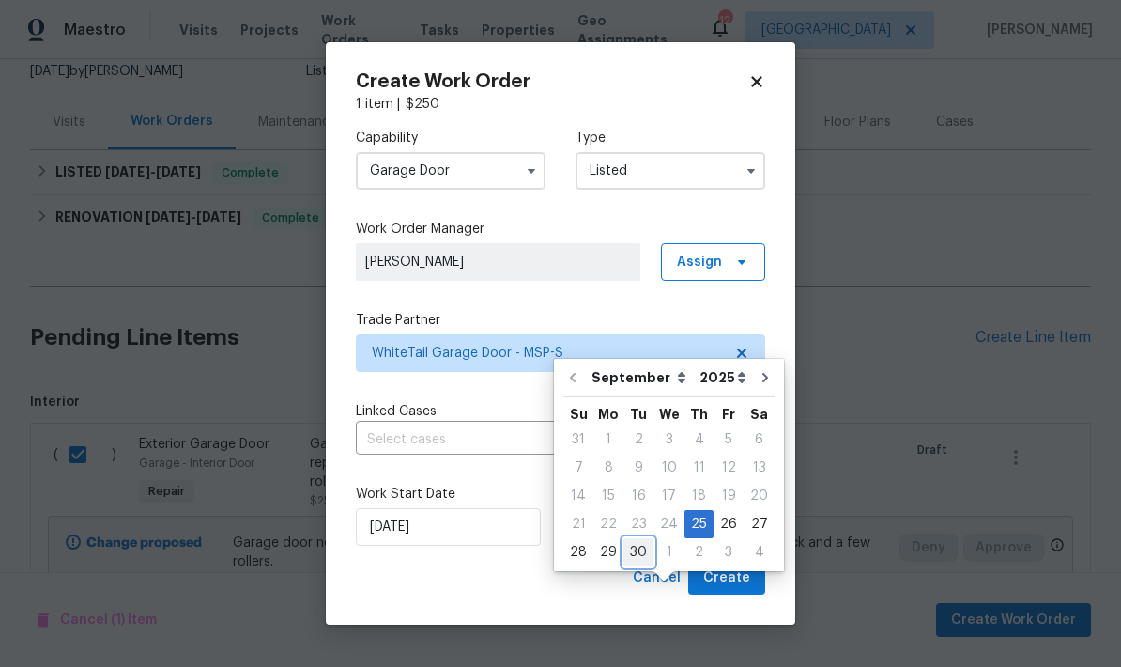
click at [630, 539] on div "30" at bounding box center [639, 552] width 30 height 26
type input "[DATE]"
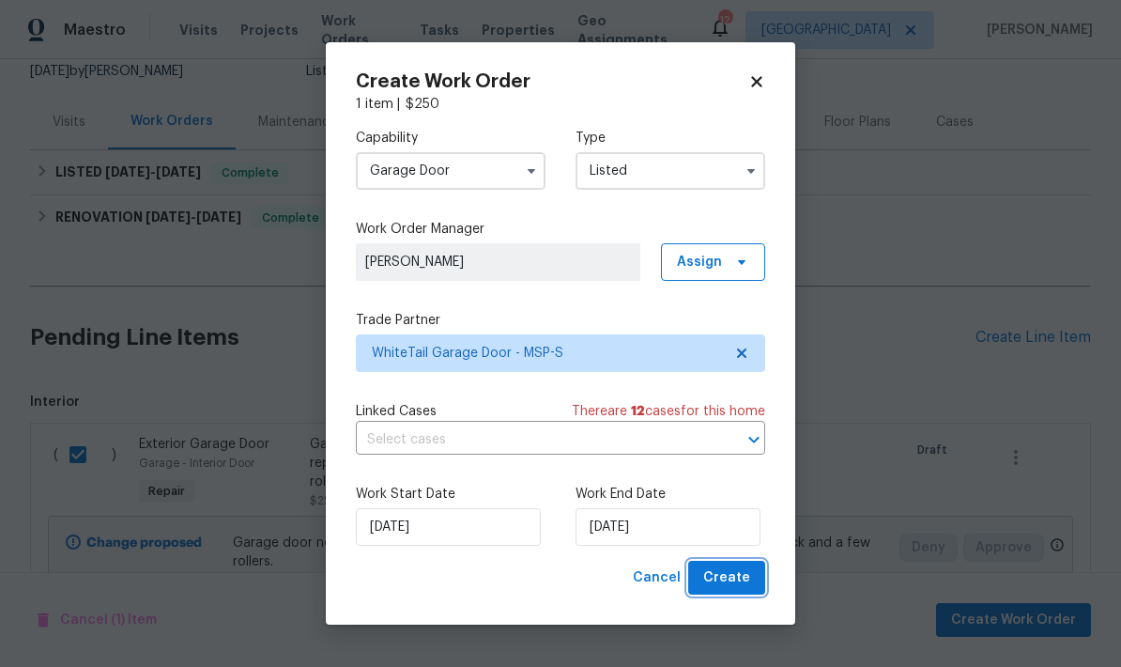
click at [745, 579] on span "Create" at bounding box center [727, 577] width 47 height 23
checkbox input "false"
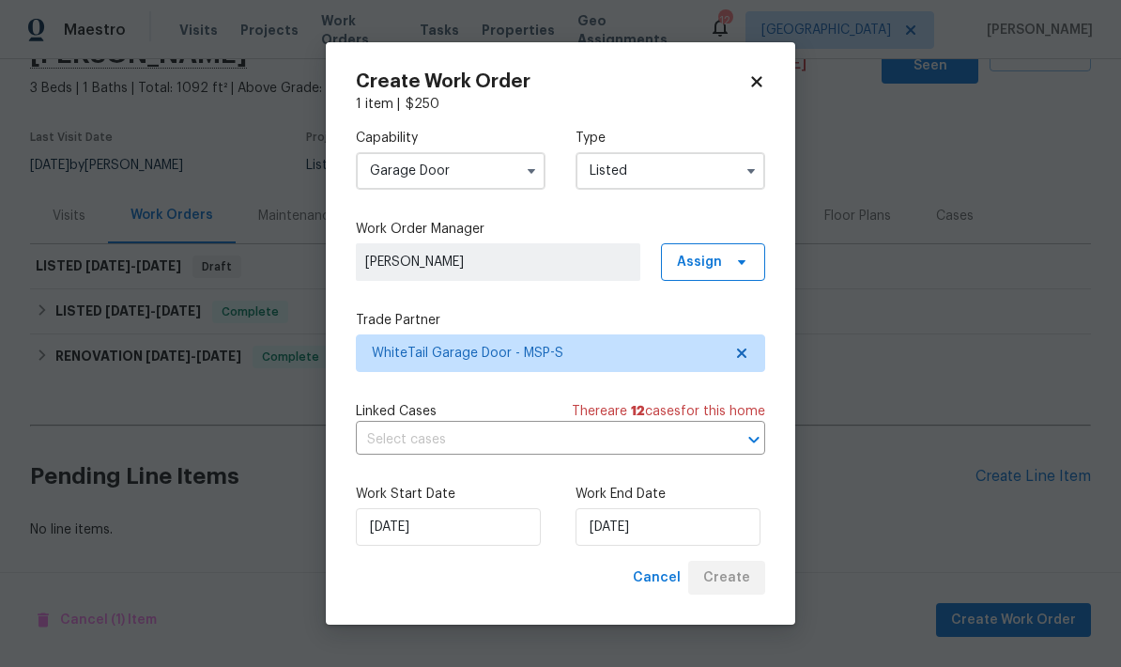
scroll to position [21, 0]
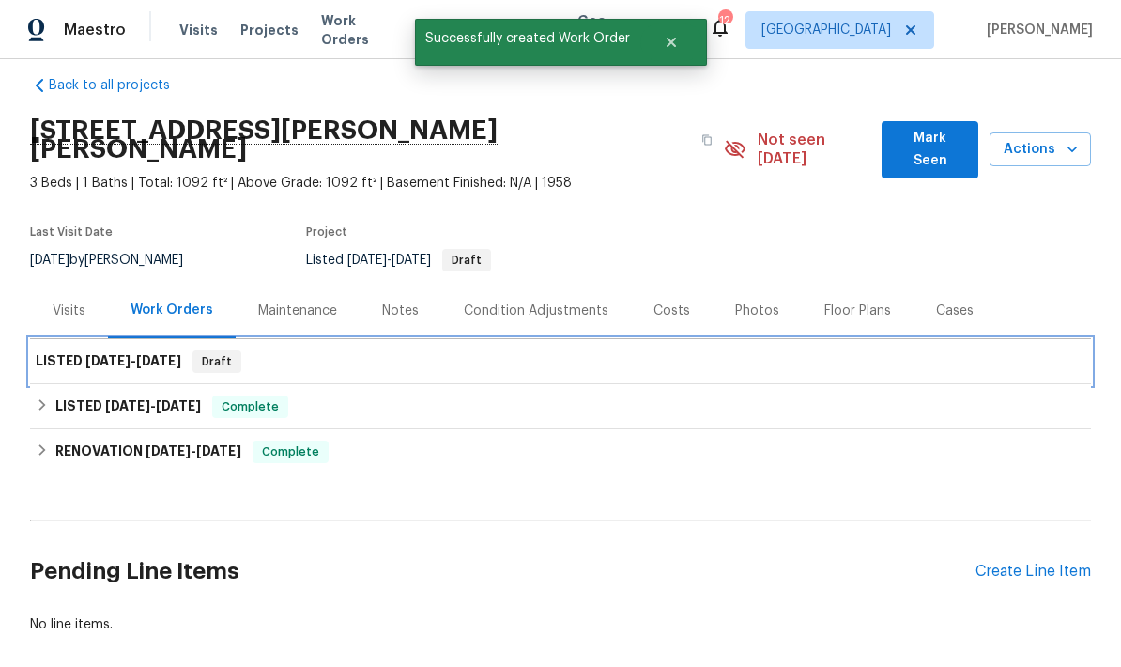
click at [96, 354] on span "[DATE]" at bounding box center [107, 360] width 45 height 13
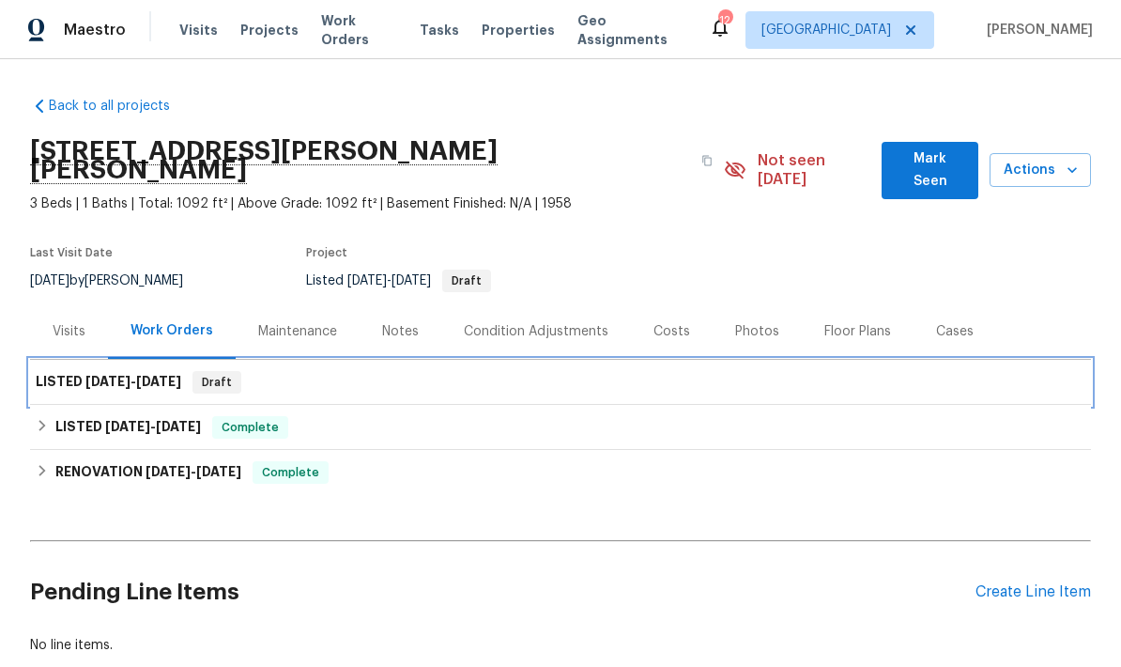
scroll to position [0, 0]
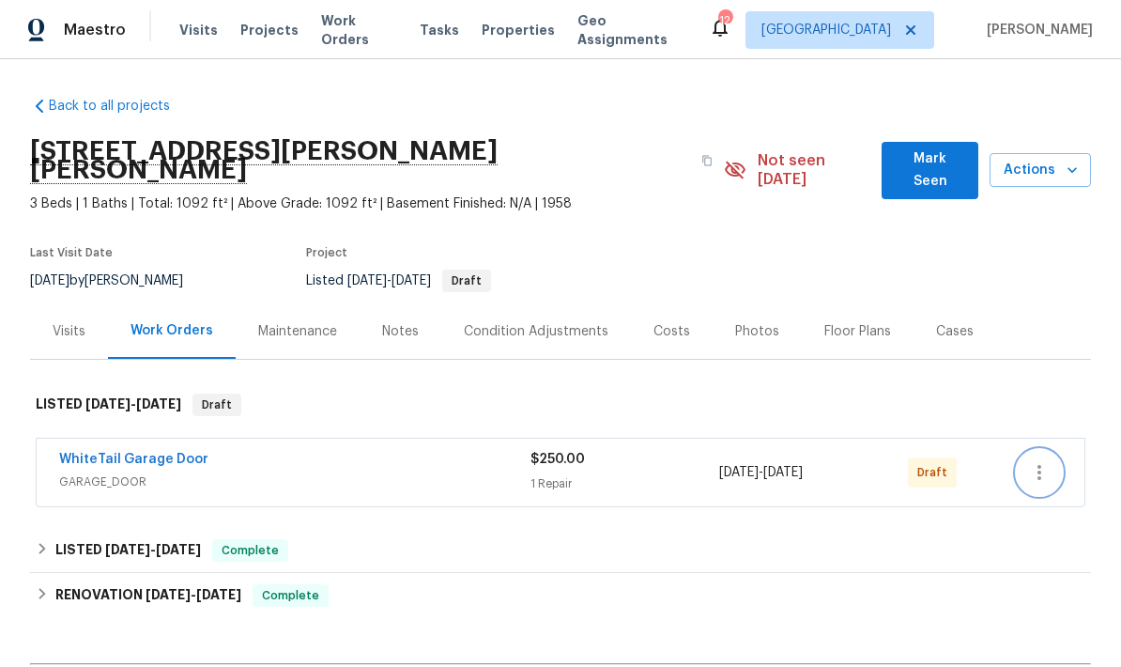
click at [1043, 464] on icon "button" at bounding box center [1039, 472] width 23 height 23
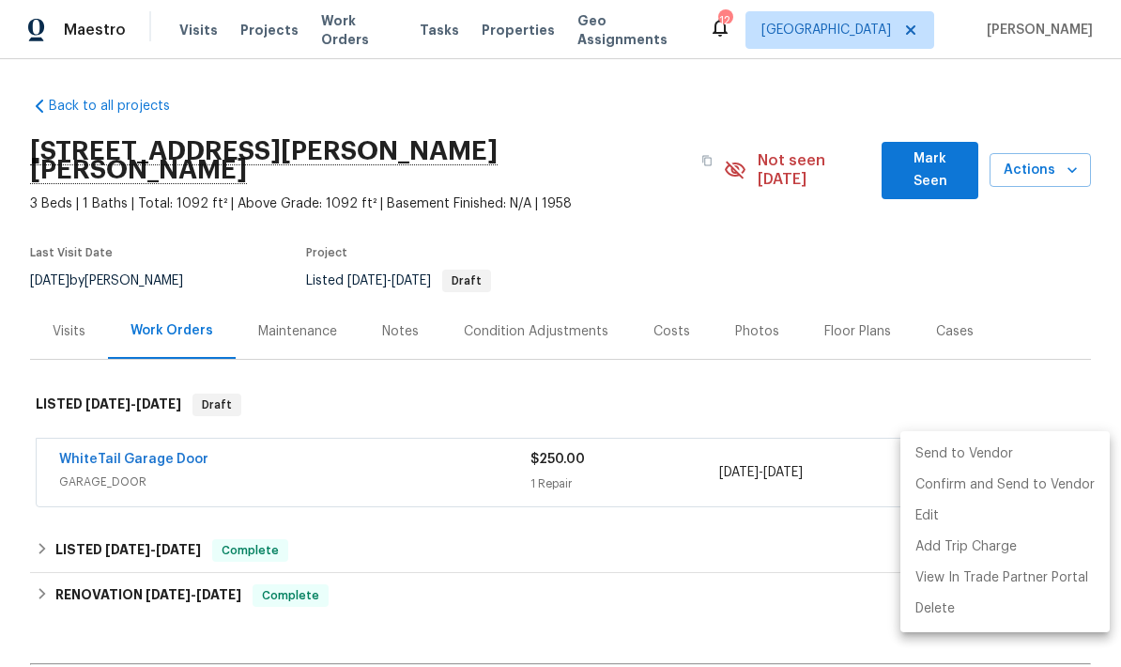
click at [978, 456] on li "Send to Vendor" at bounding box center [1005, 454] width 209 height 31
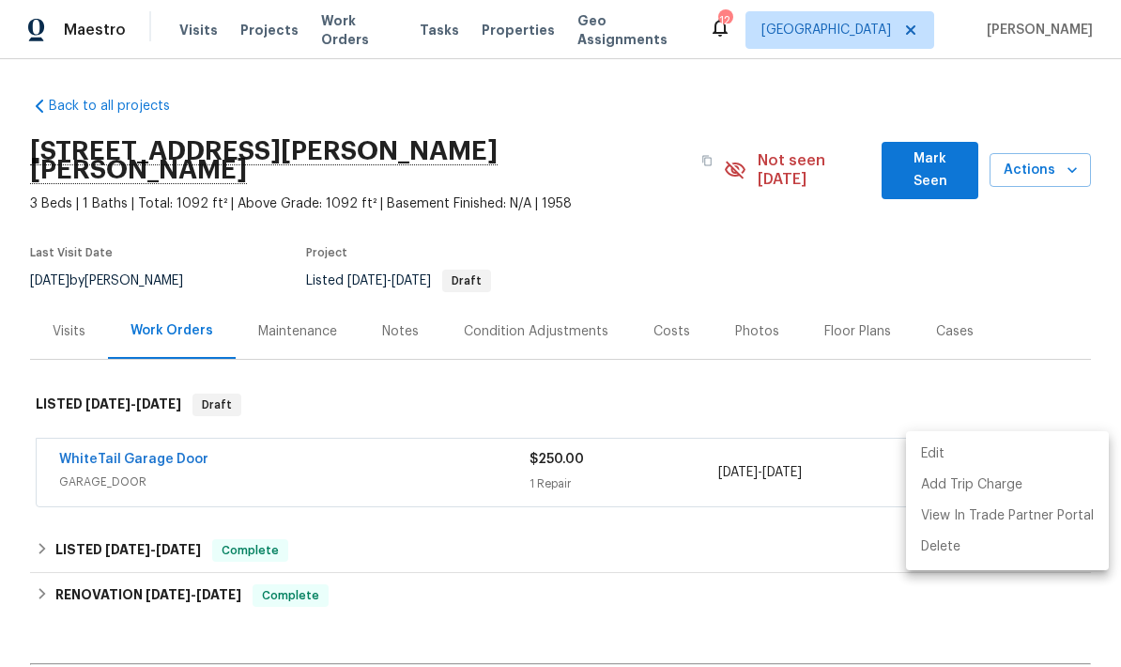
click at [1040, 376] on div at bounding box center [560, 333] width 1121 height 667
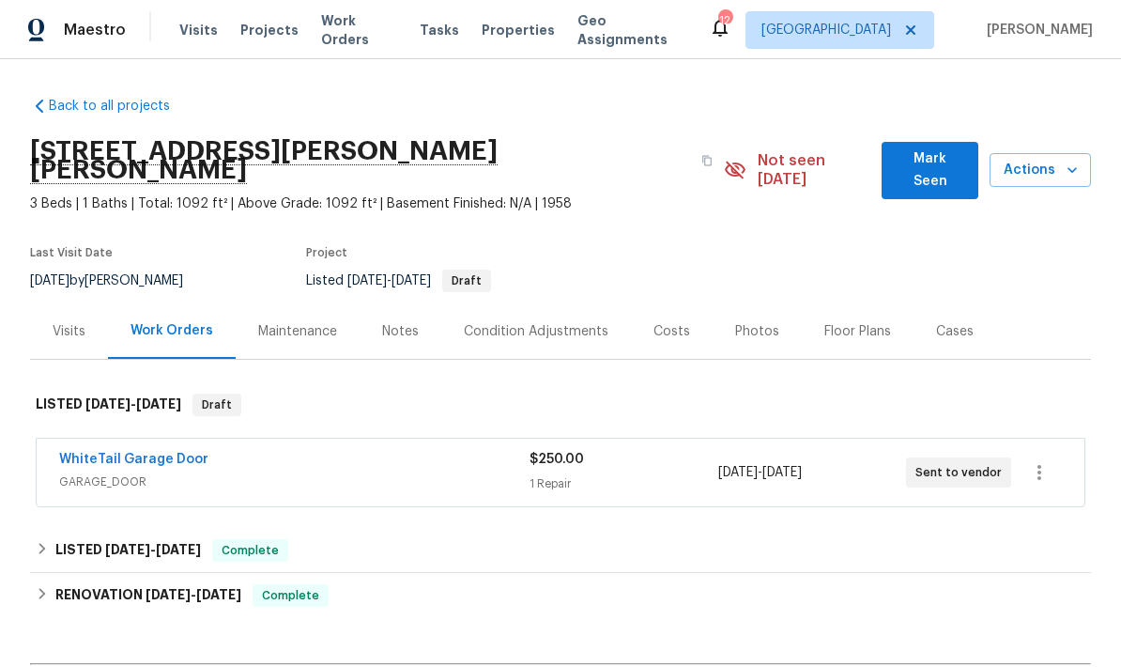
click at [938, 159] on span "Mark Seen" at bounding box center [930, 170] width 67 height 46
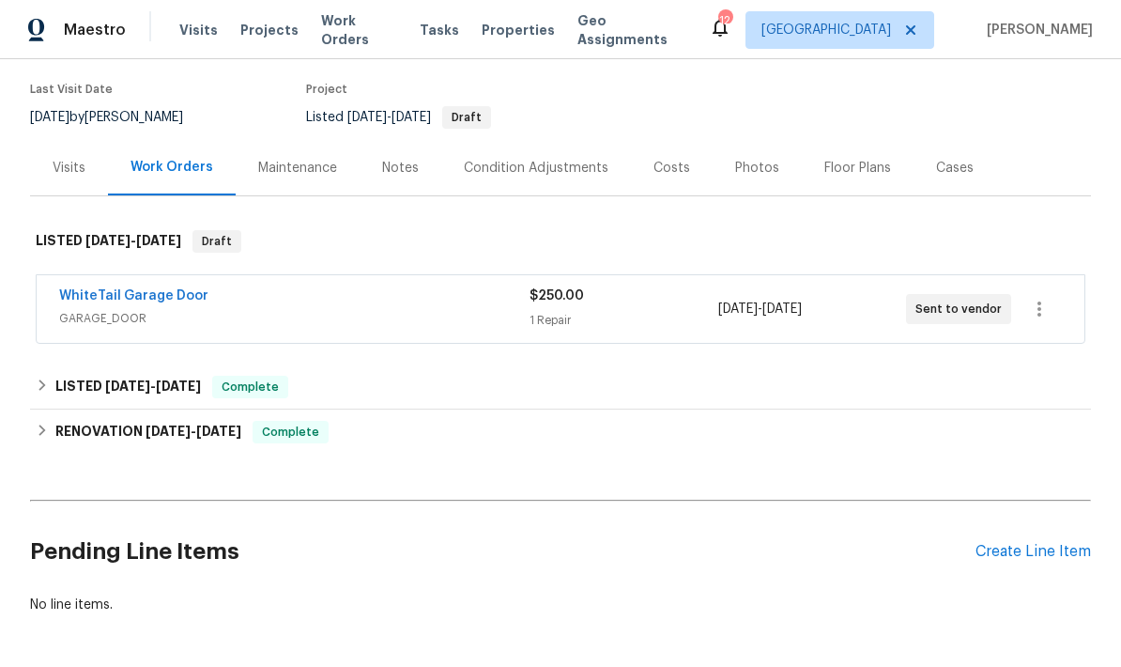
scroll to position [144, 0]
